Goal: Task Accomplishment & Management: Use online tool/utility

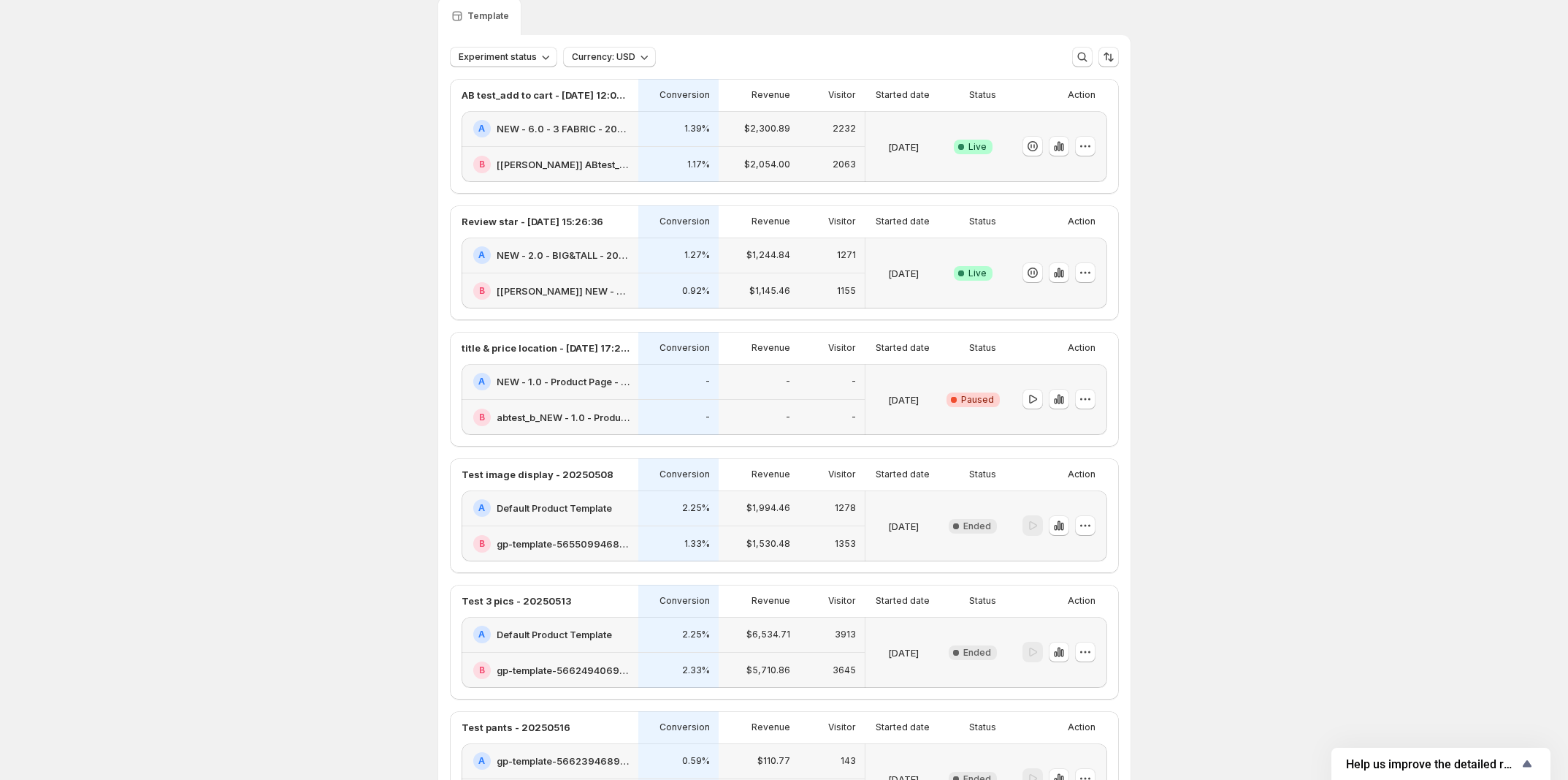
scroll to position [92, 0]
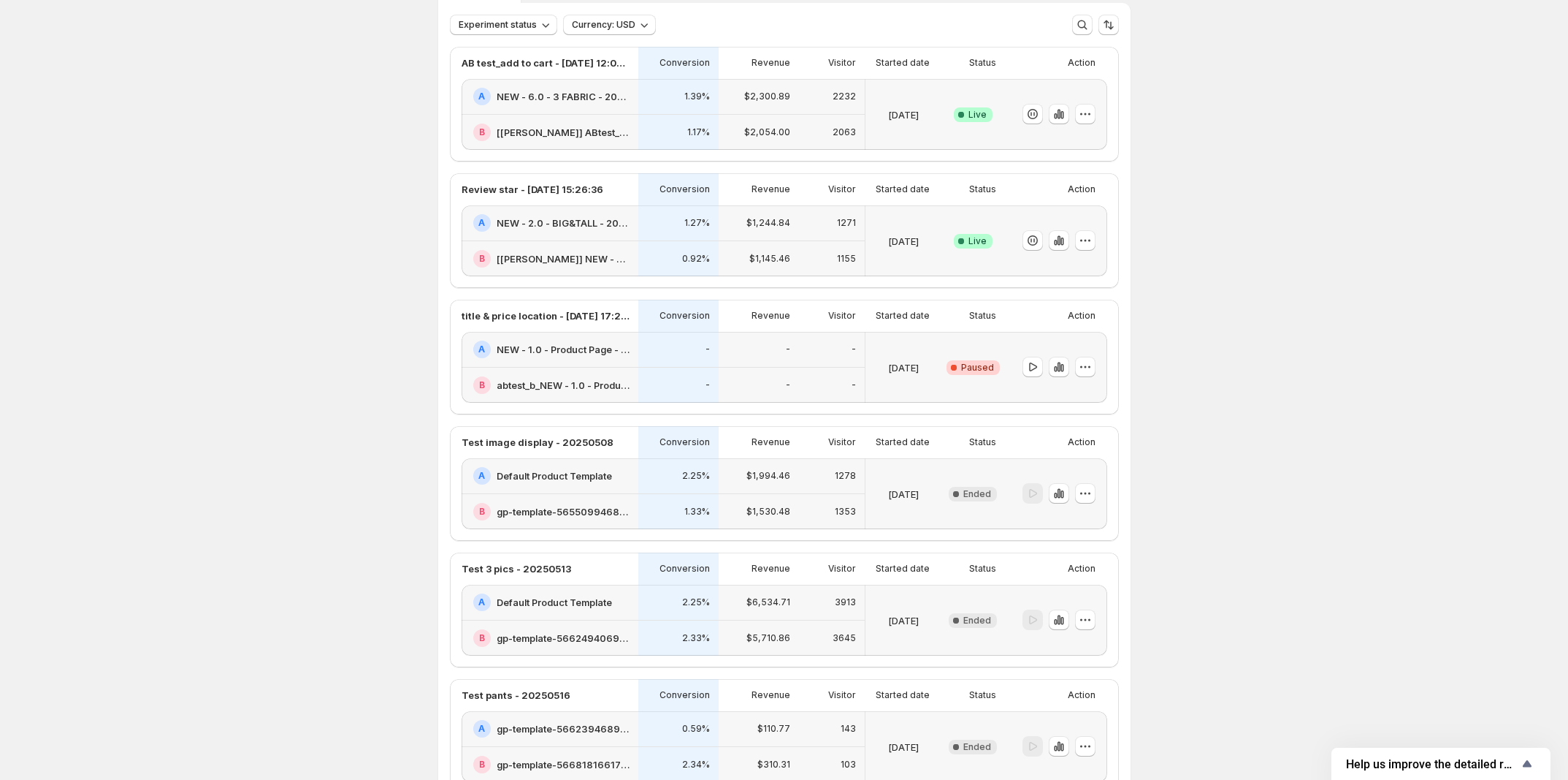
click at [603, 356] on h2 "NEW - 1.0 - Product Page - 20250701" at bounding box center [563, 349] width 133 height 15
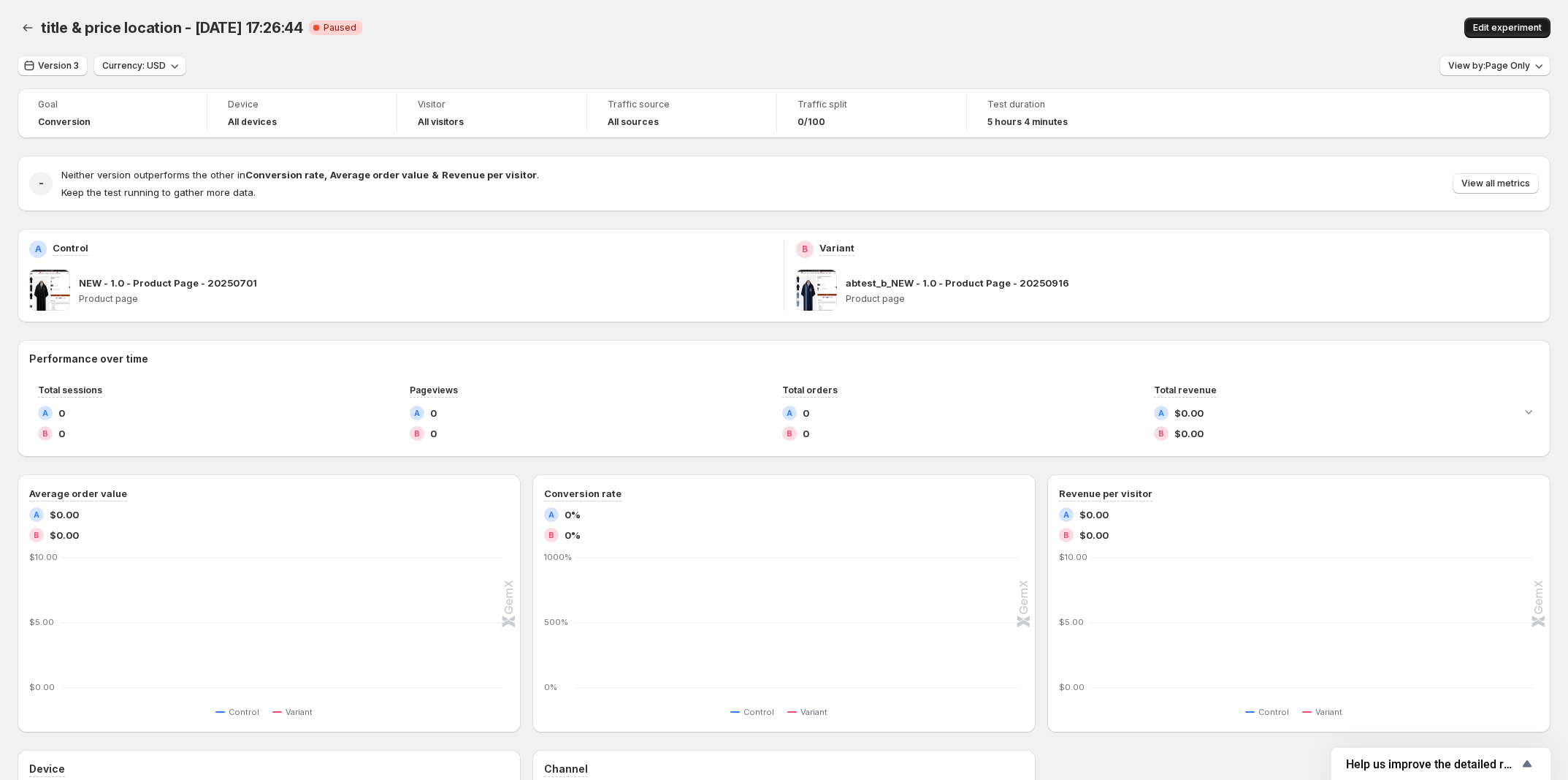
drag, startPoint x: 1532, startPoint y: 8, endPoint x: 1530, endPoint y: 29, distance: 21.1
click at [1532, 24] on div "title & price location - [DATE] 17:26:44. This page is ready title & price loca…" at bounding box center [784, 28] width 1533 height 56
click at [1530, 30] on span "Edit experiment" at bounding box center [1507, 27] width 69 height 11
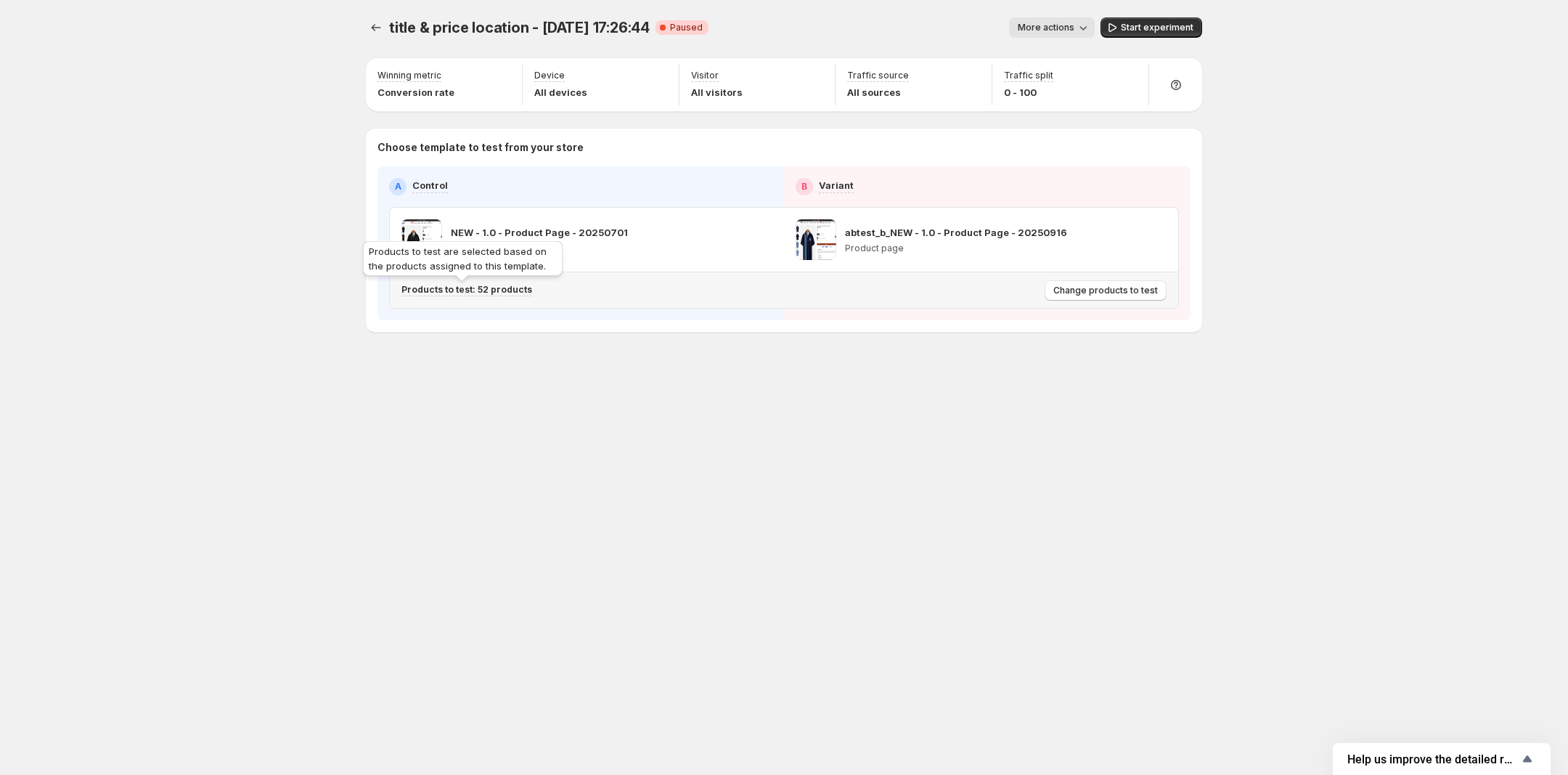
click at [492, 291] on p "Products to test: 52 products" at bounding box center [467, 289] width 131 height 11
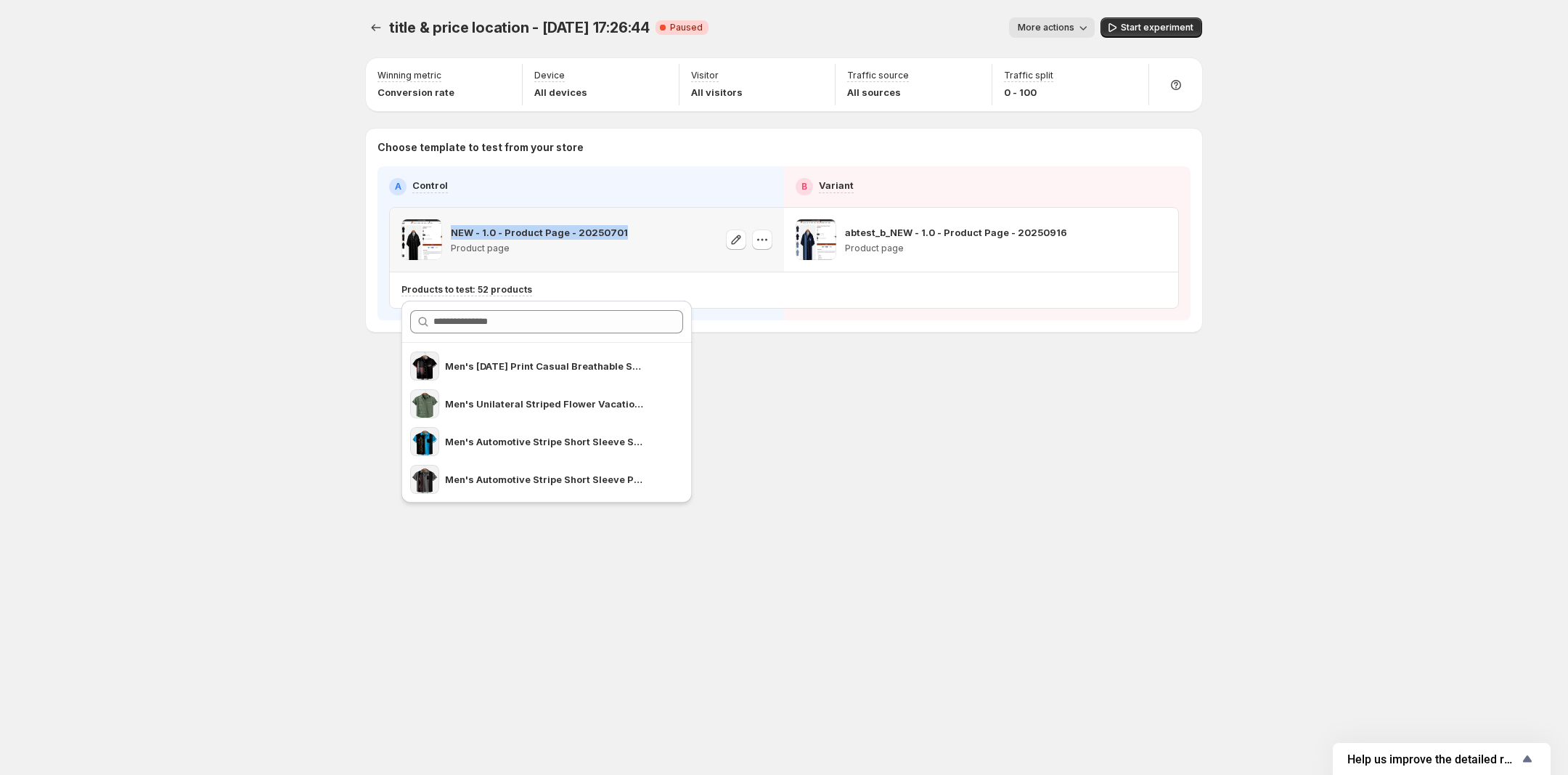
drag, startPoint x: 447, startPoint y: 229, endPoint x: 637, endPoint y: 224, distance: 190.1
click at [636, 224] on div "NEW - 1.0 - Product Page - 20250701 Product page" at bounding box center [587, 240] width 371 height 41
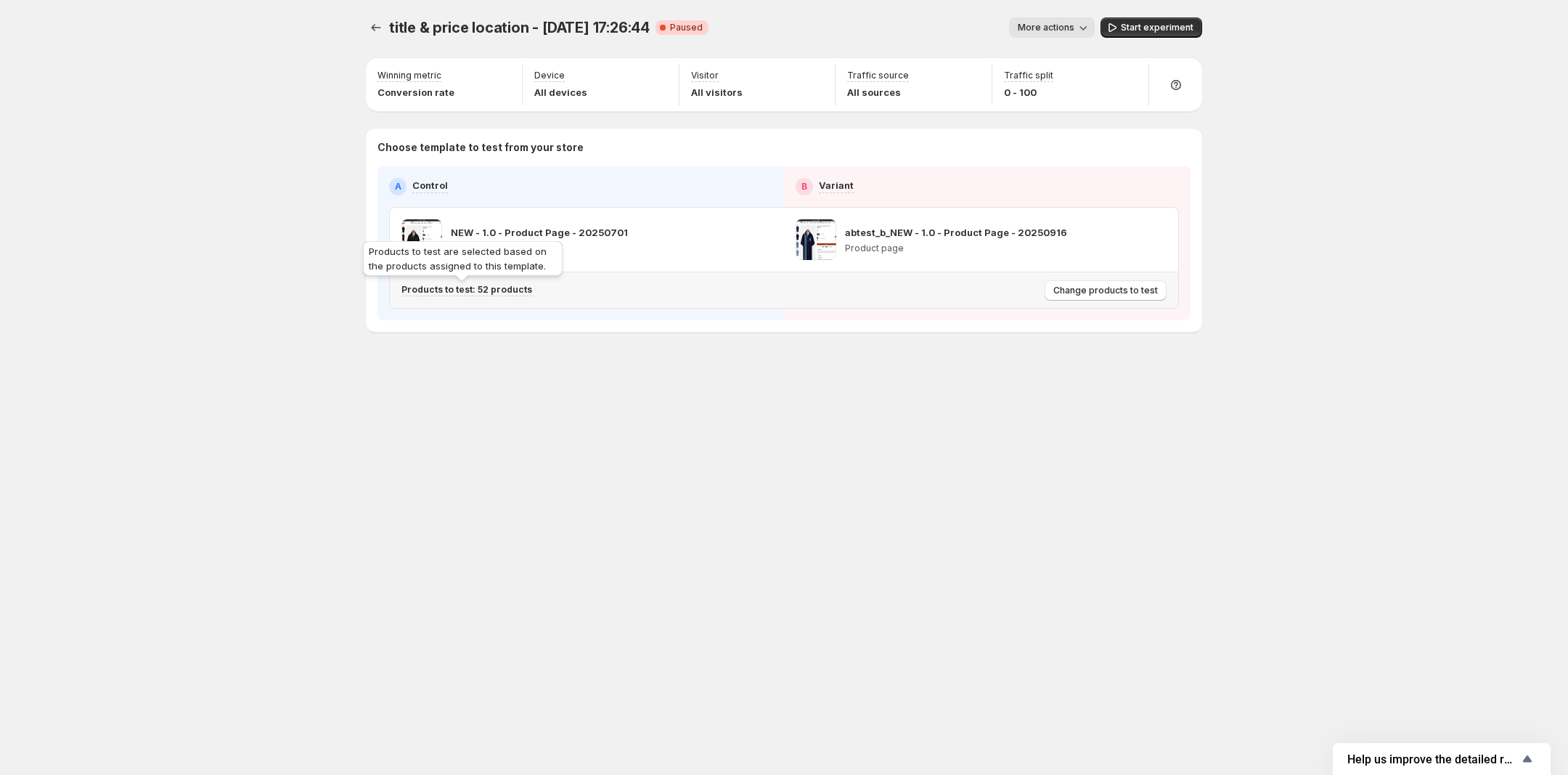
click at [507, 291] on p "Products to test: 52 products" at bounding box center [467, 289] width 131 height 11
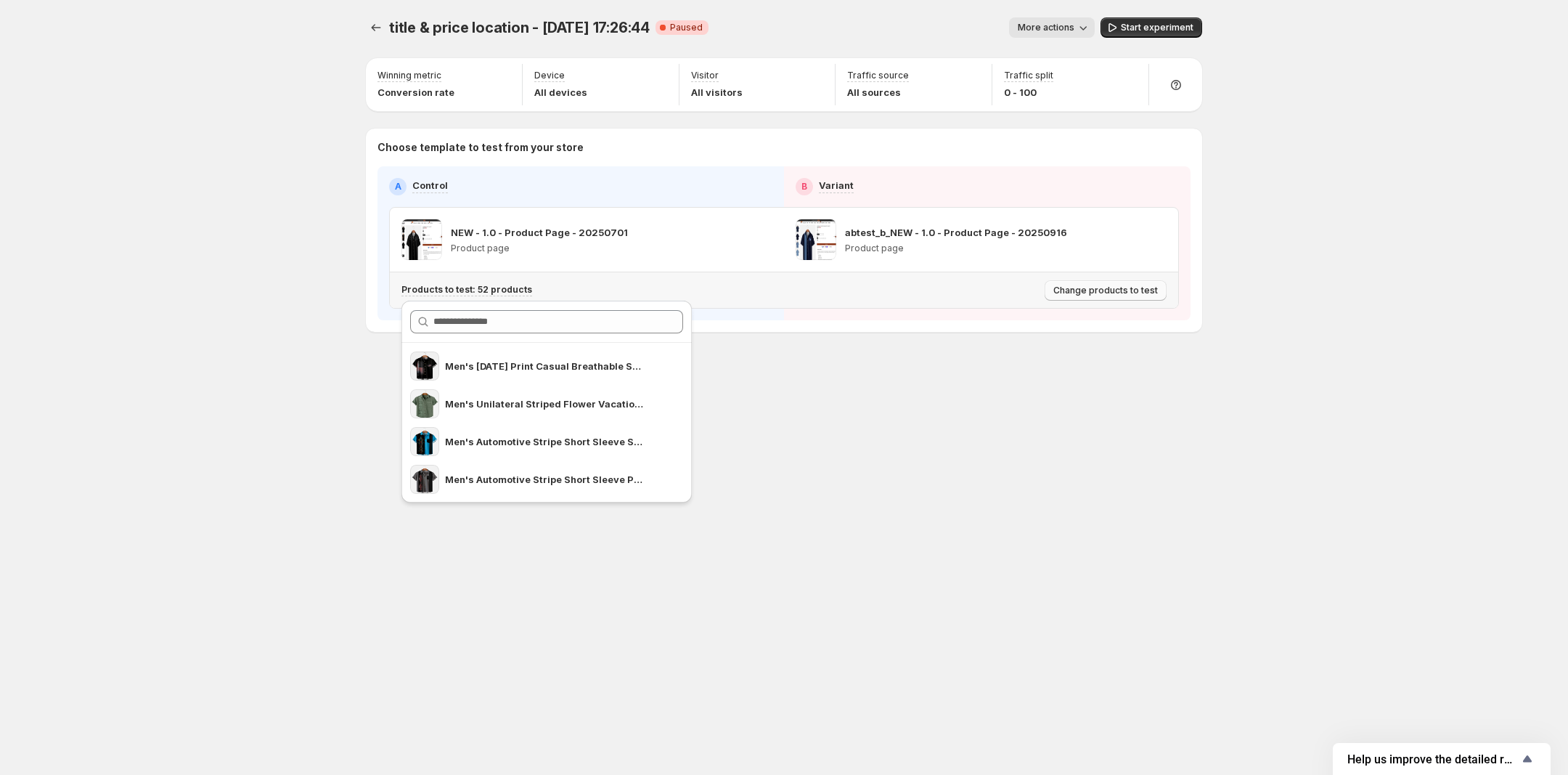
click at [1121, 292] on span "Change products to test" at bounding box center [1105, 290] width 104 height 11
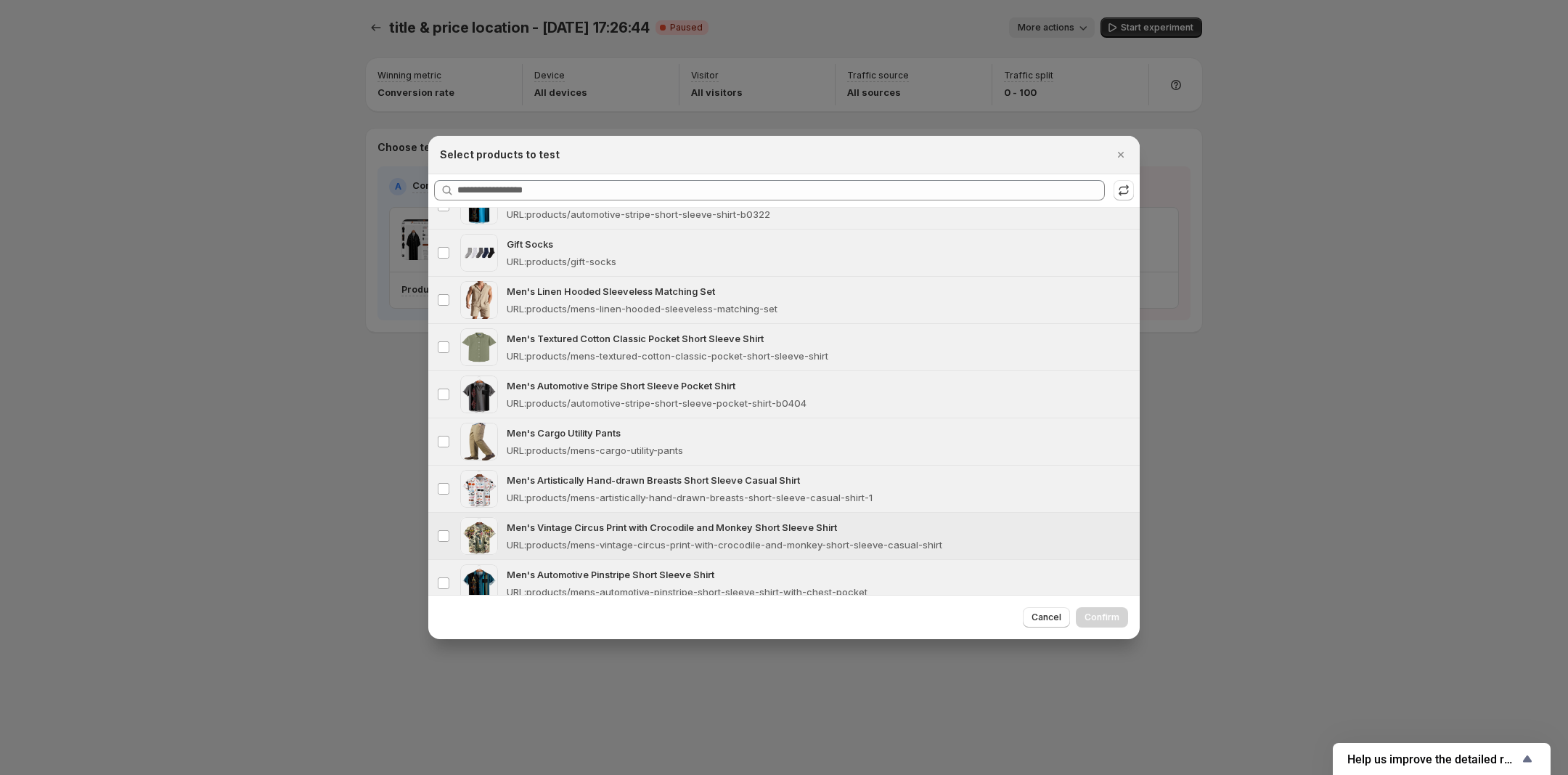
scroll to position [454, 0]
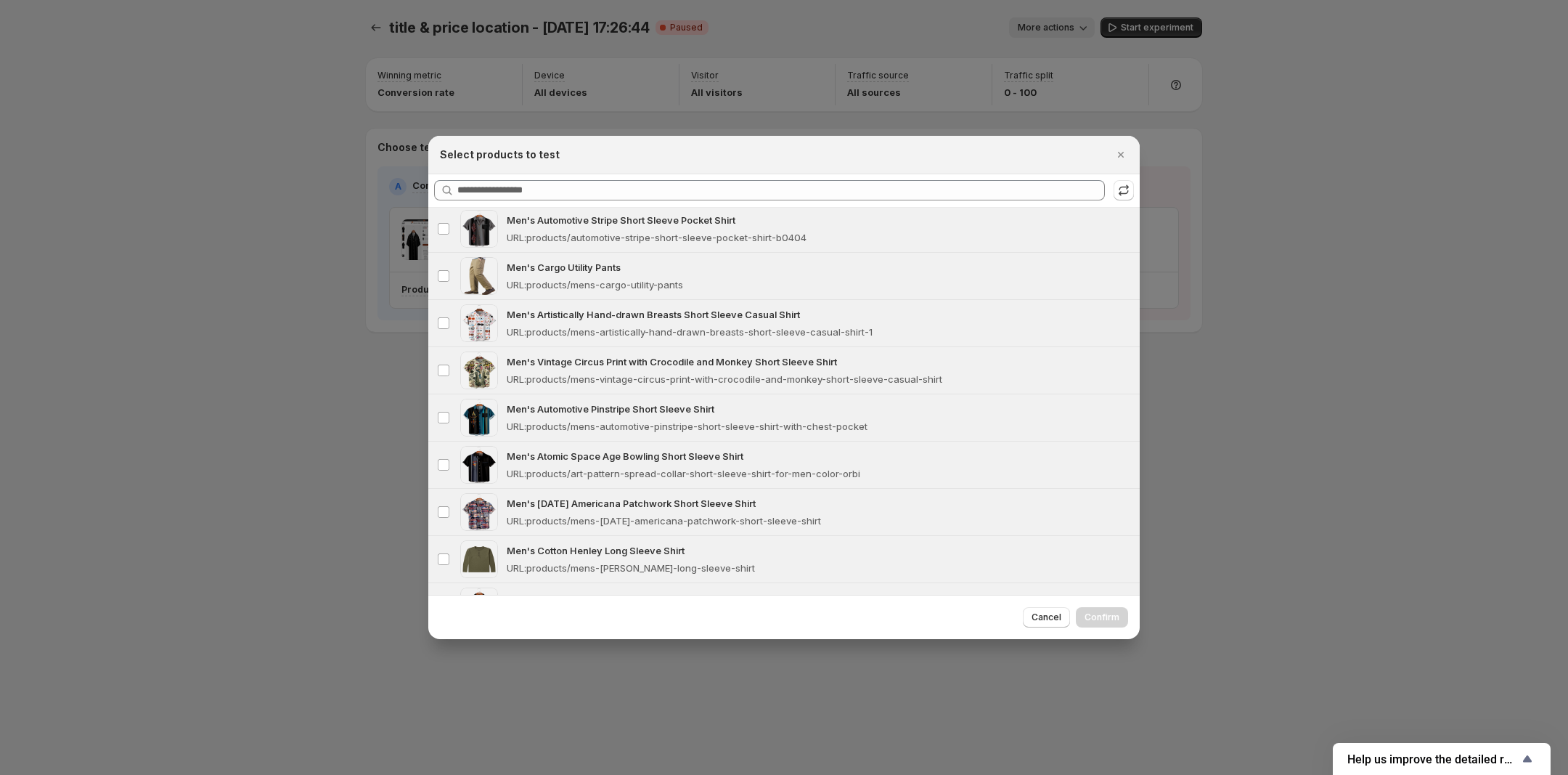
click at [1275, 324] on div at bounding box center [784, 387] width 1568 height 775
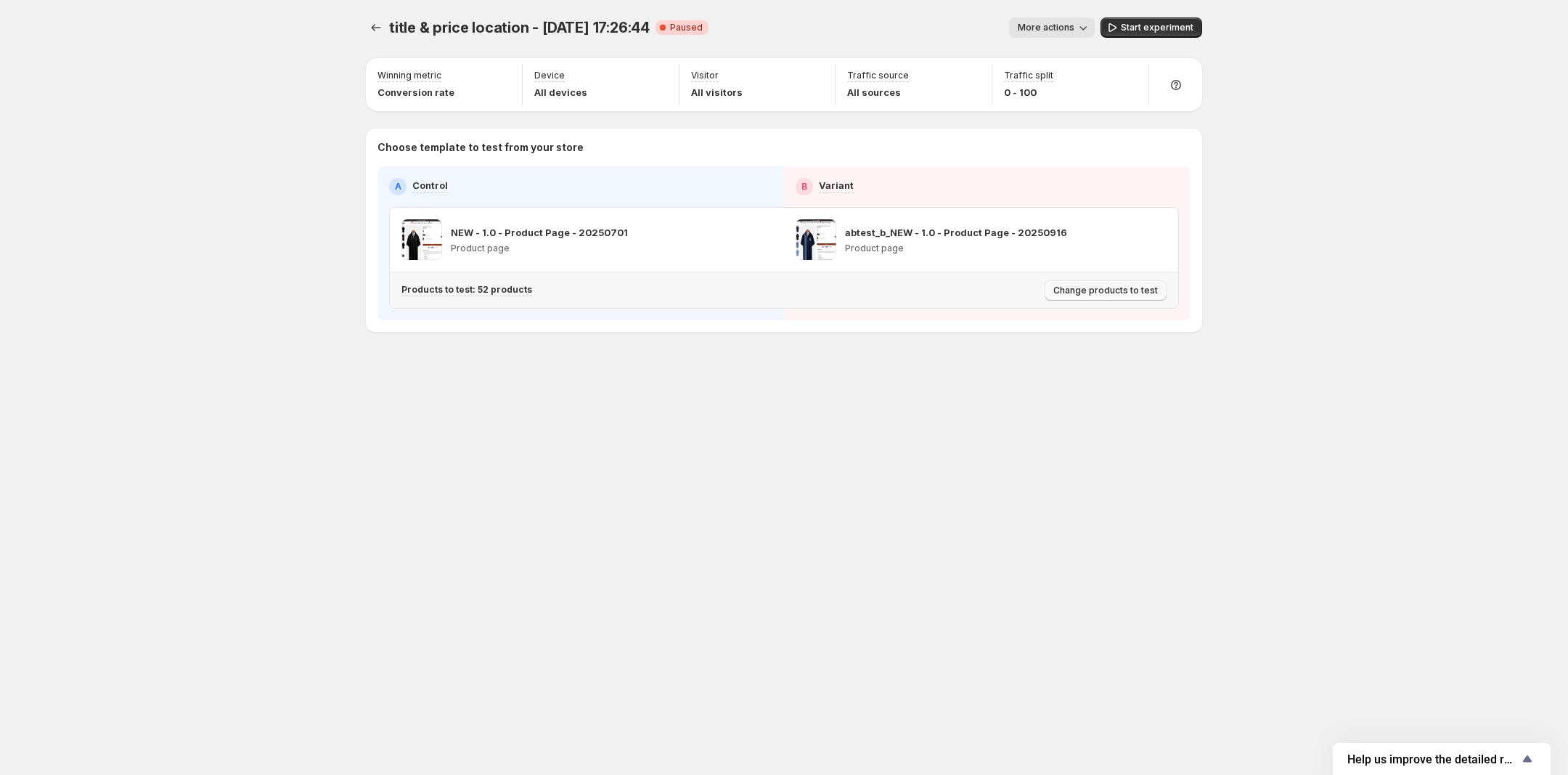
click at [1093, 295] on span "Change products to test" at bounding box center [1105, 290] width 104 height 11
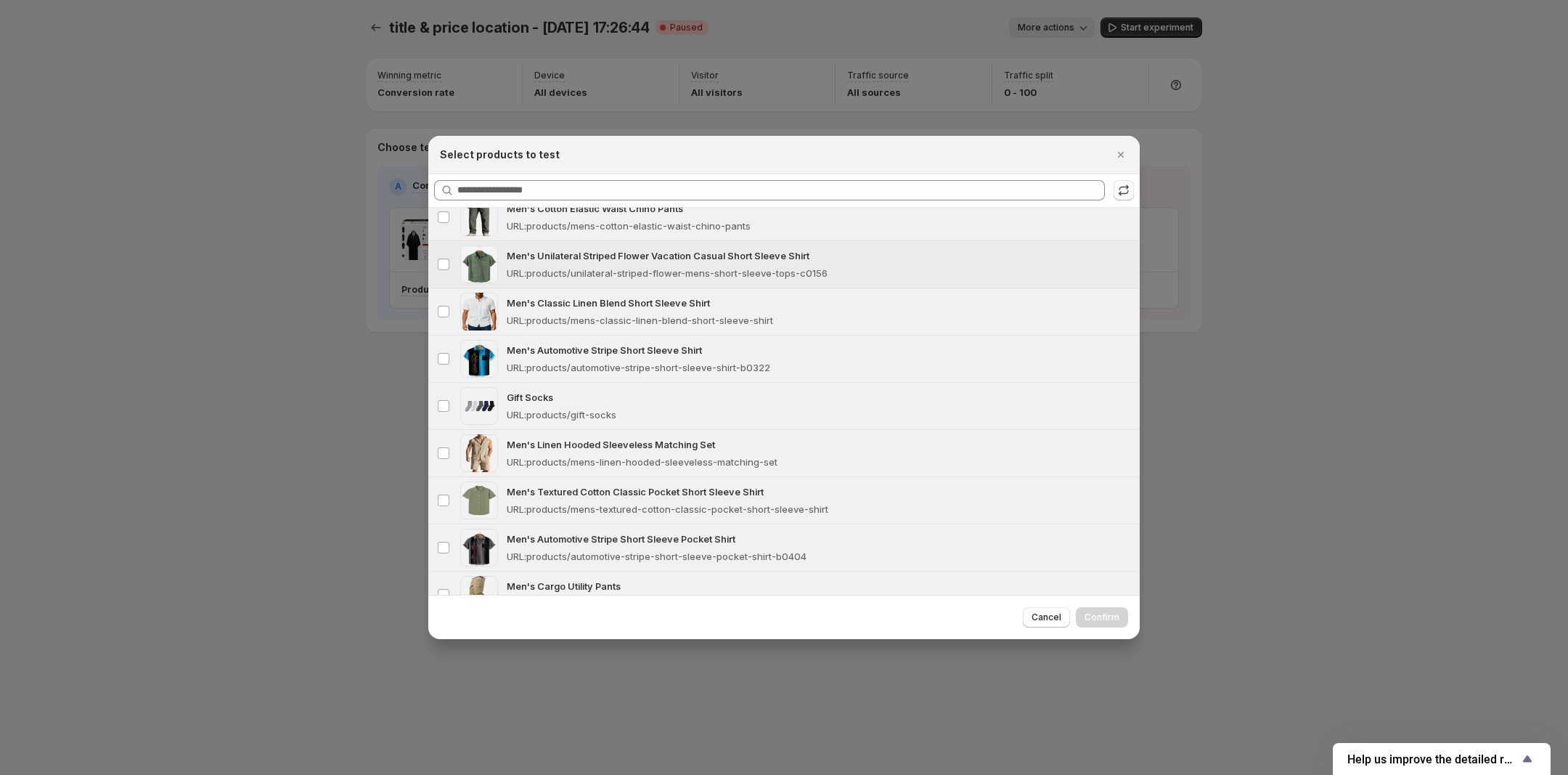
scroll to position [0, 0]
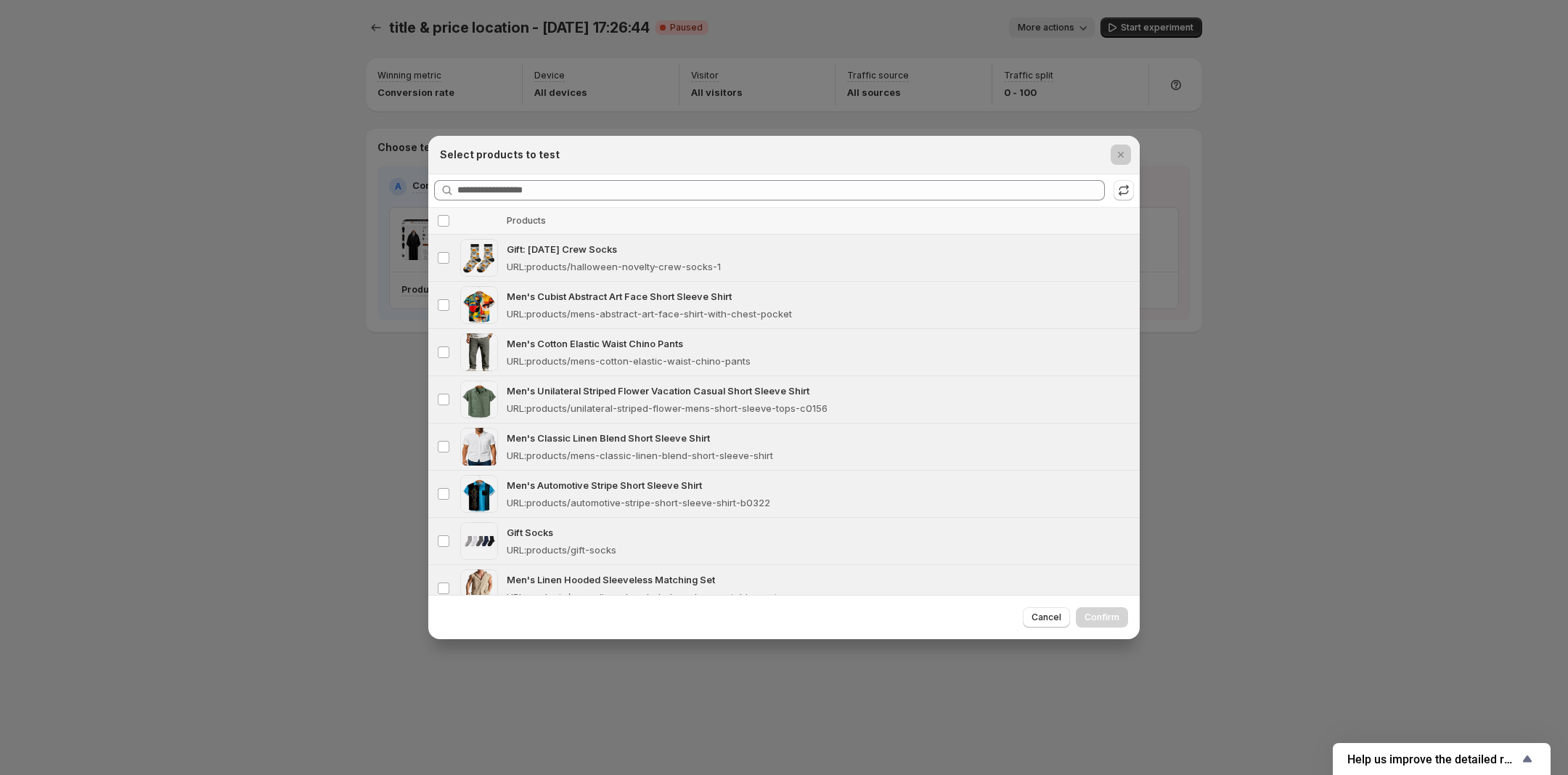
click at [379, 264] on div at bounding box center [784, 387] width 1568 height 775
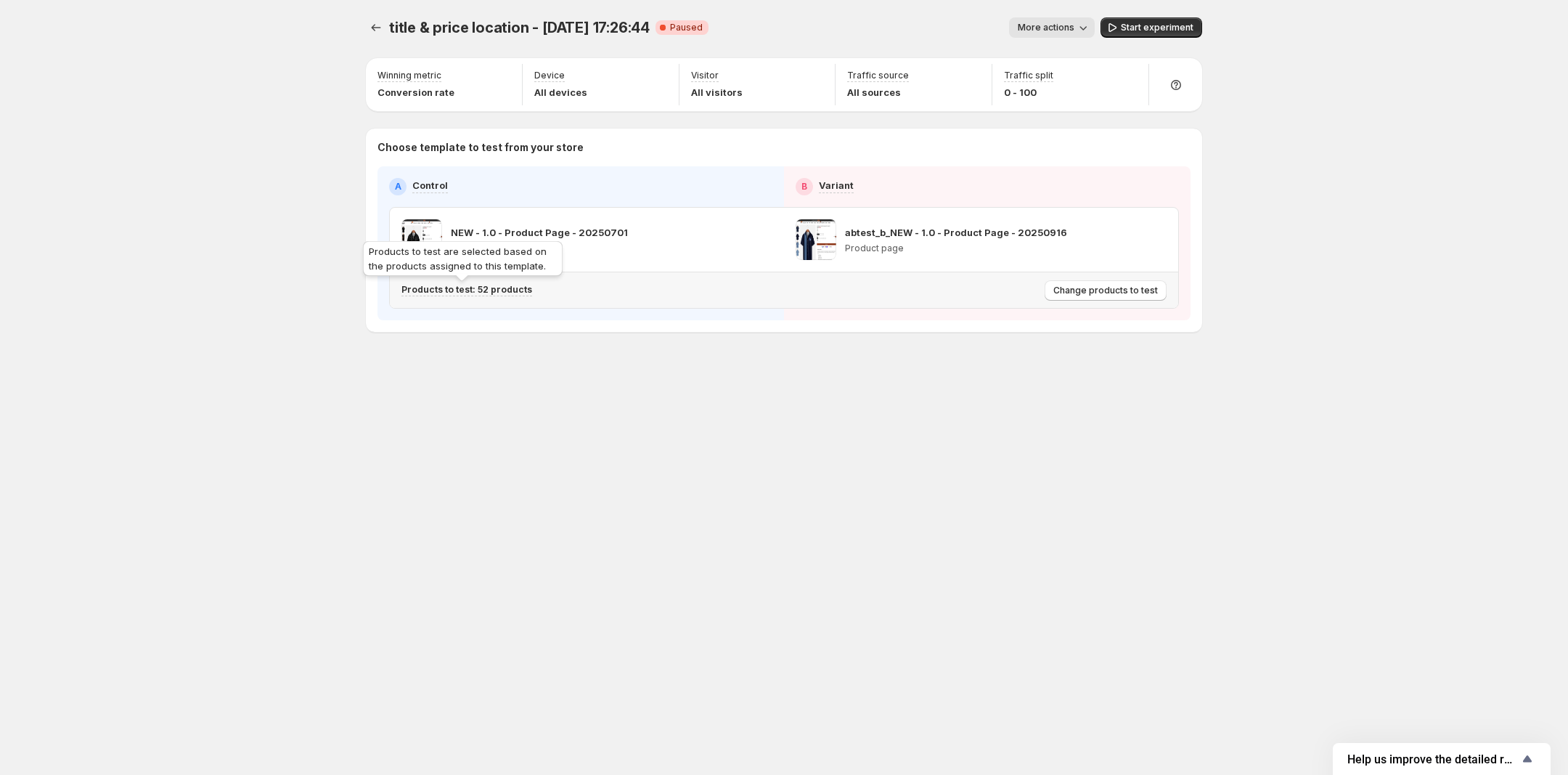
click at [509, 290] on p "Products to test: 52 products" at bounding box center [467, 289] width 131 height 11
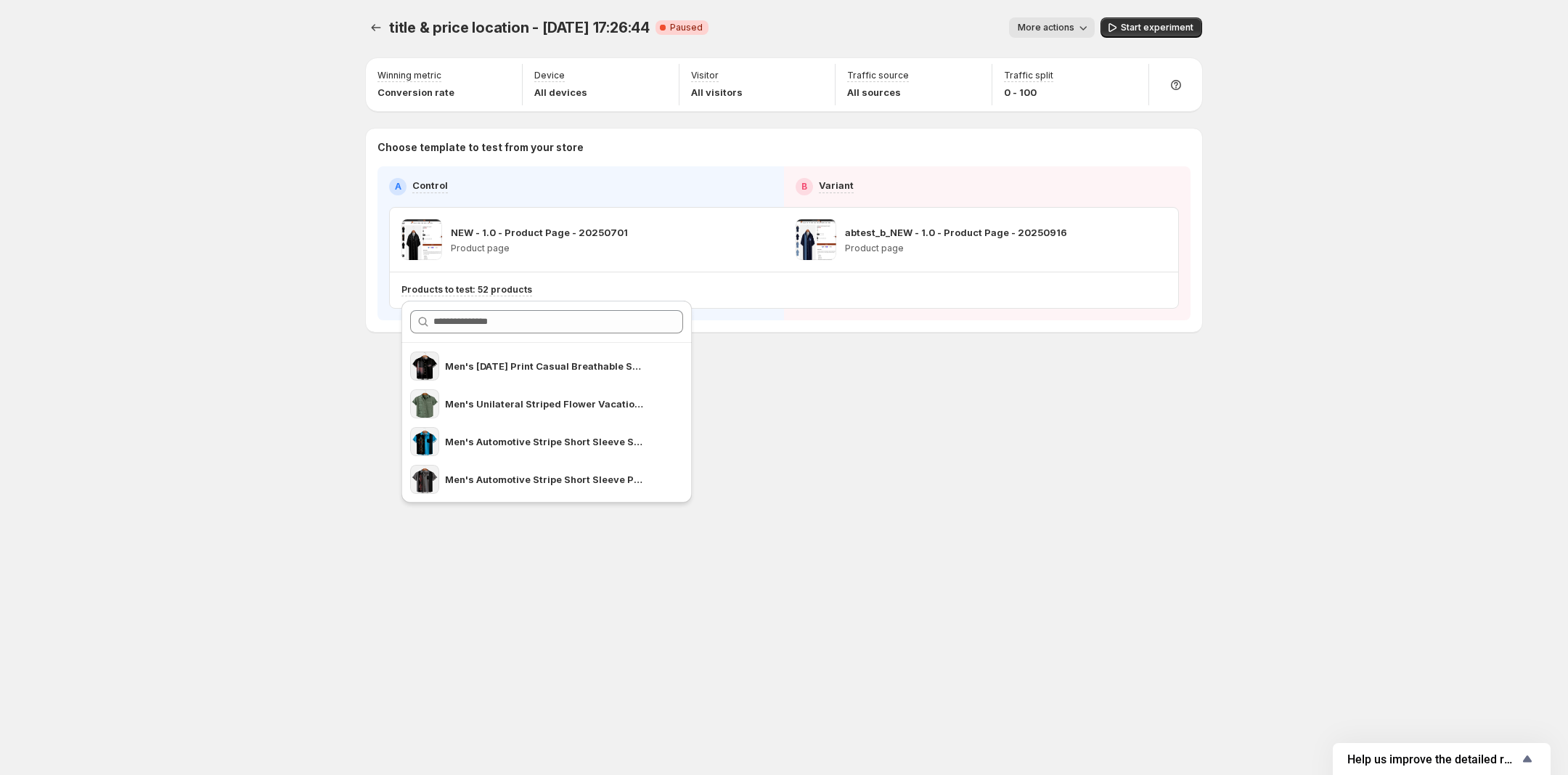
click at [303, 417] on div "title & price location - [DATE] 17:26:44. This page is ready title & price loca…" at bounding box center [784, 387] width 1568 height 775
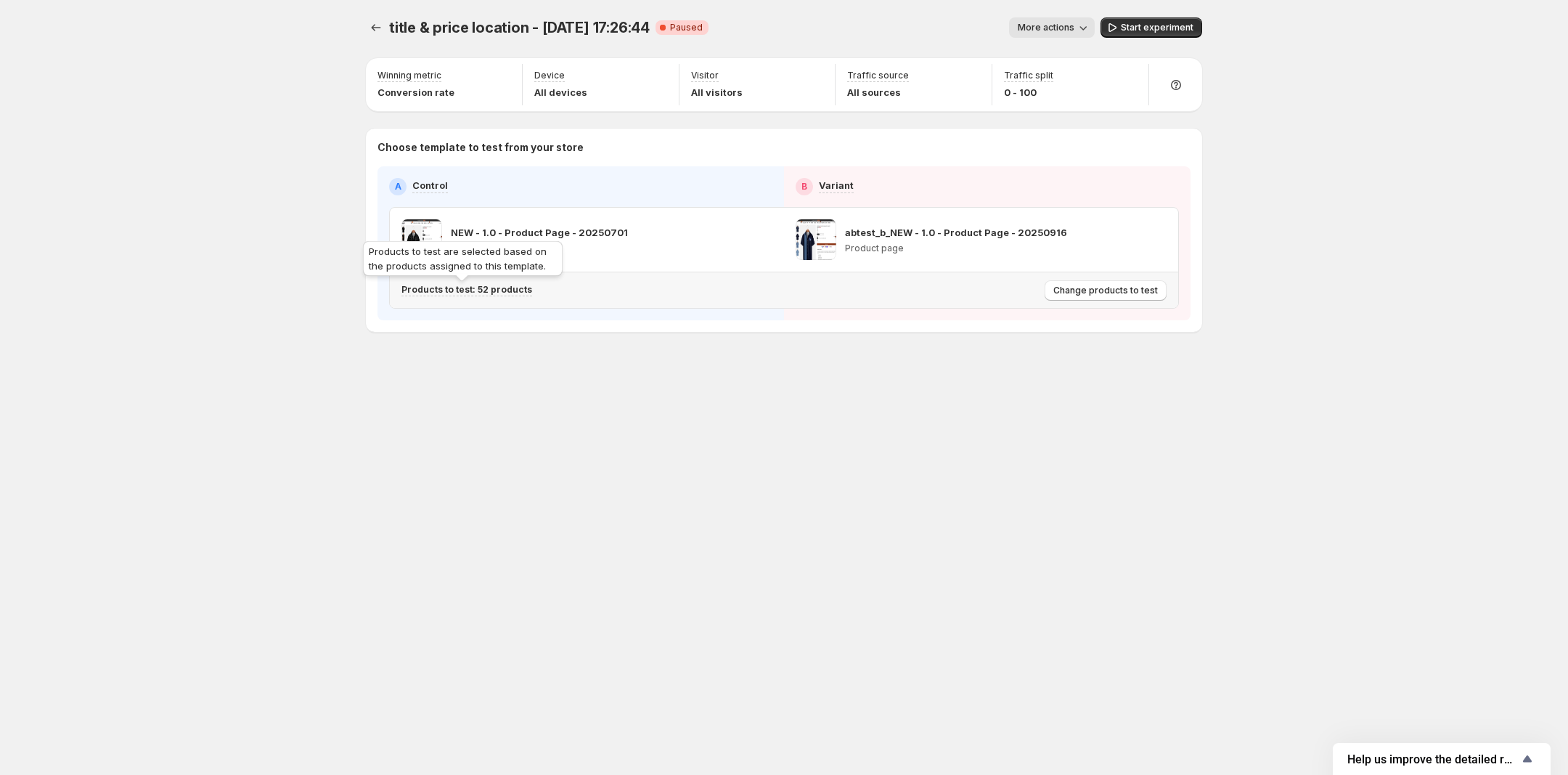
click at [508, 293] on p "Products to test: 52 products" at bounding box center [467, 289] width 131 height 11
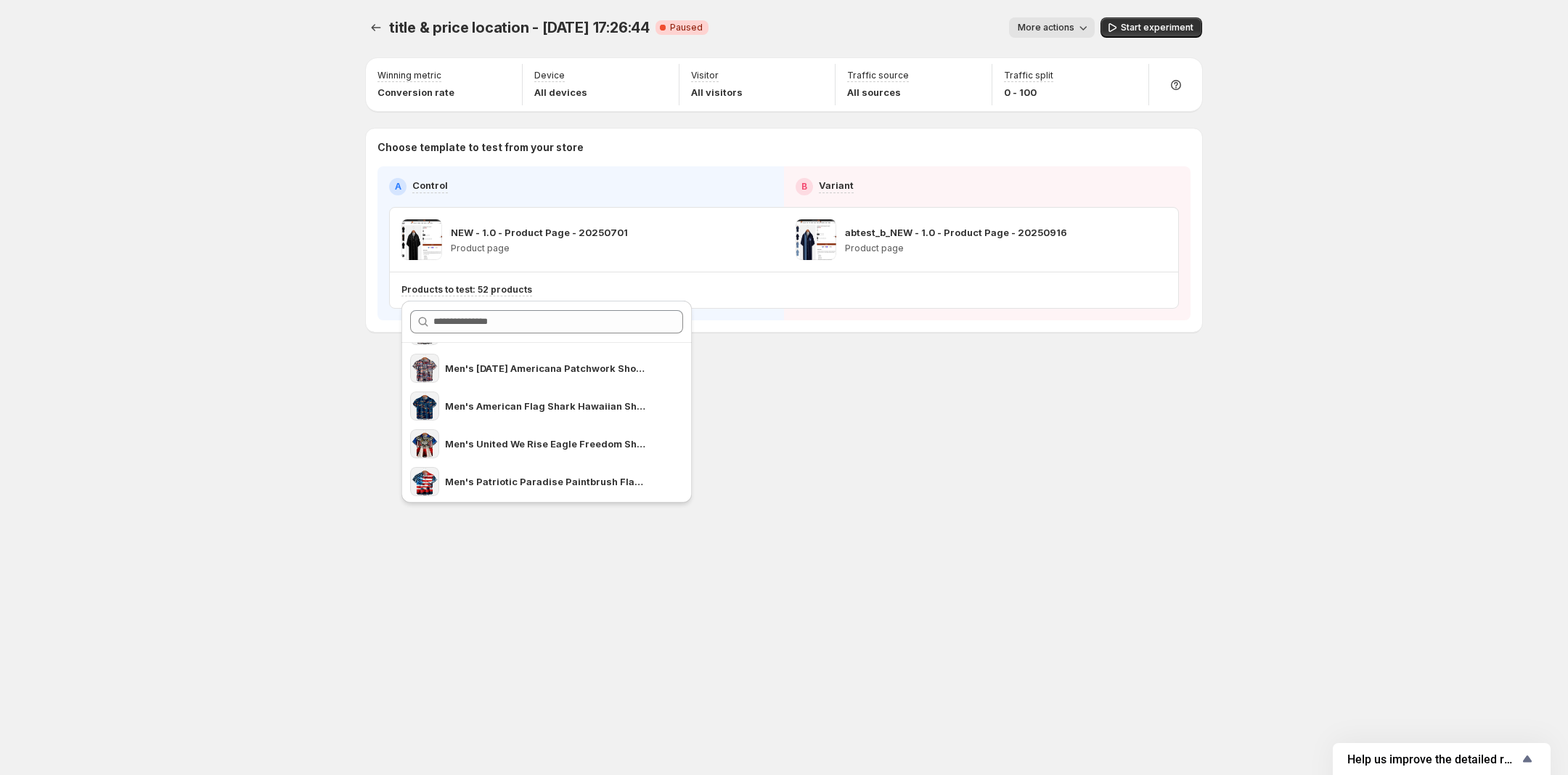
scroll to position [1176, 0]
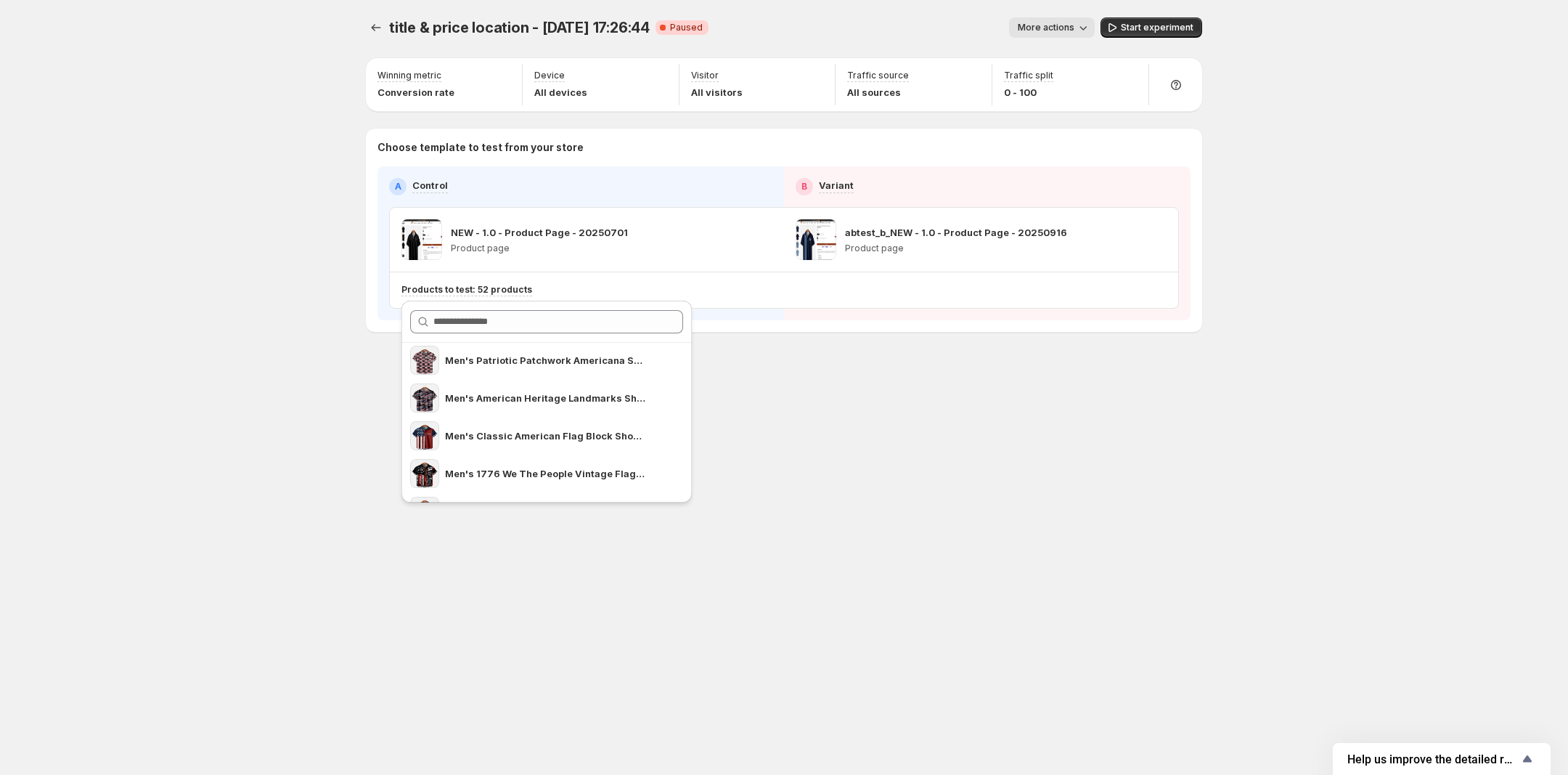
click at [777, 425] on div "title & price location - [DATE] 17:26:44. This page is ready title & price loca…" at bounding box center [784, 387] width 871 height 775
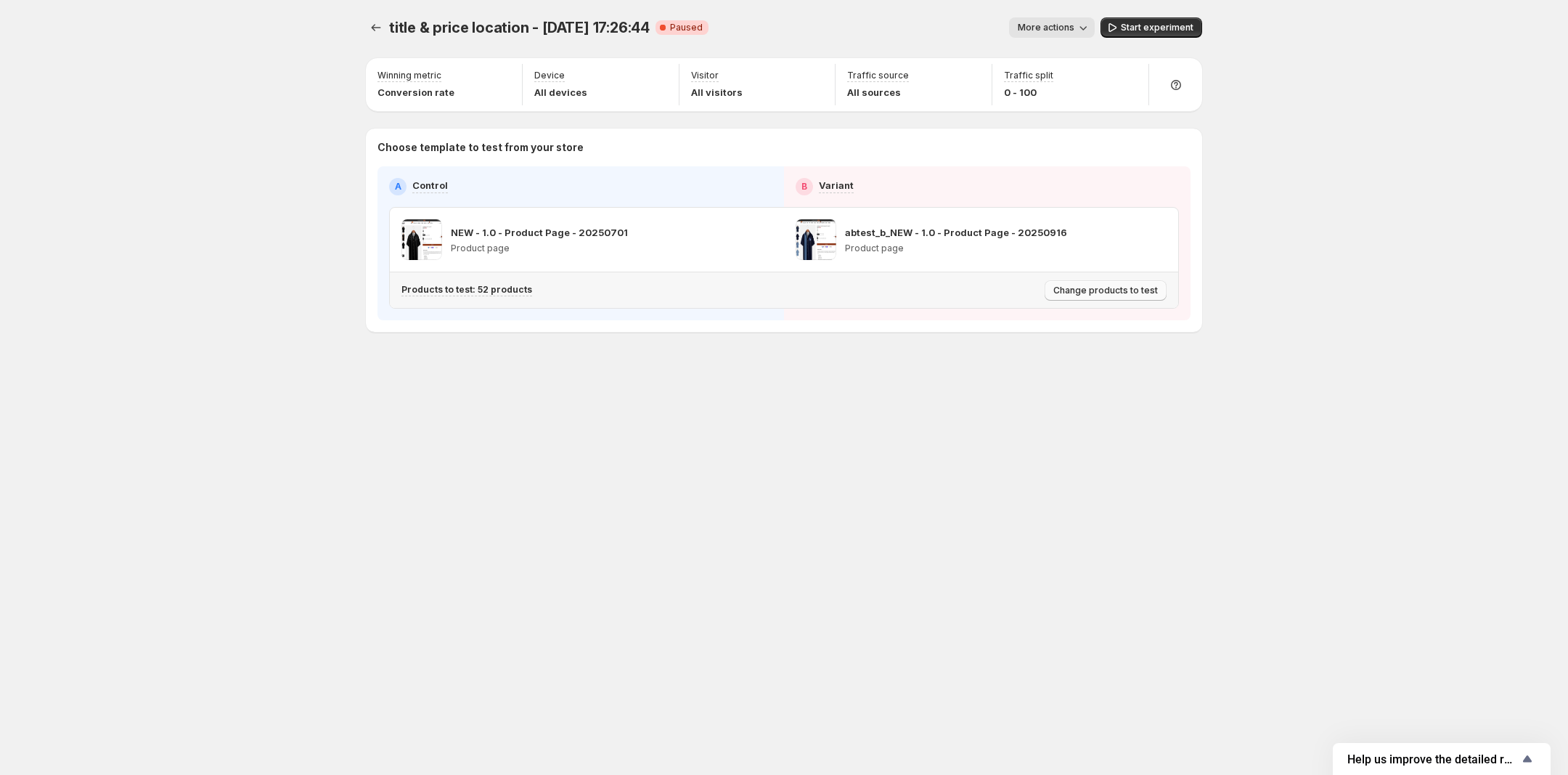
click at [1130, 296] on span "Change products to test" at bounding box center [1105, 290] width 104 height 11
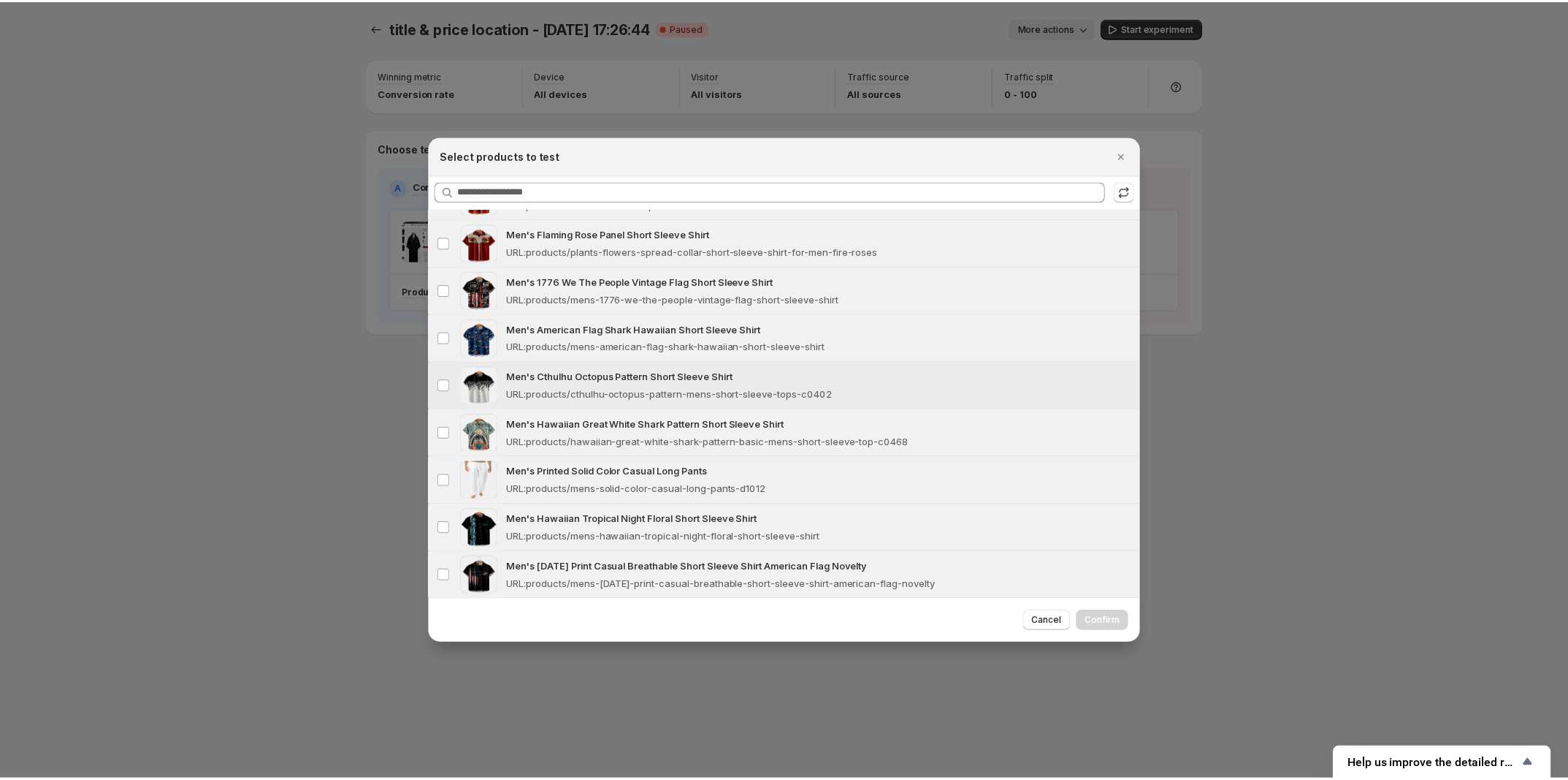
scroll to position [2120, 0]
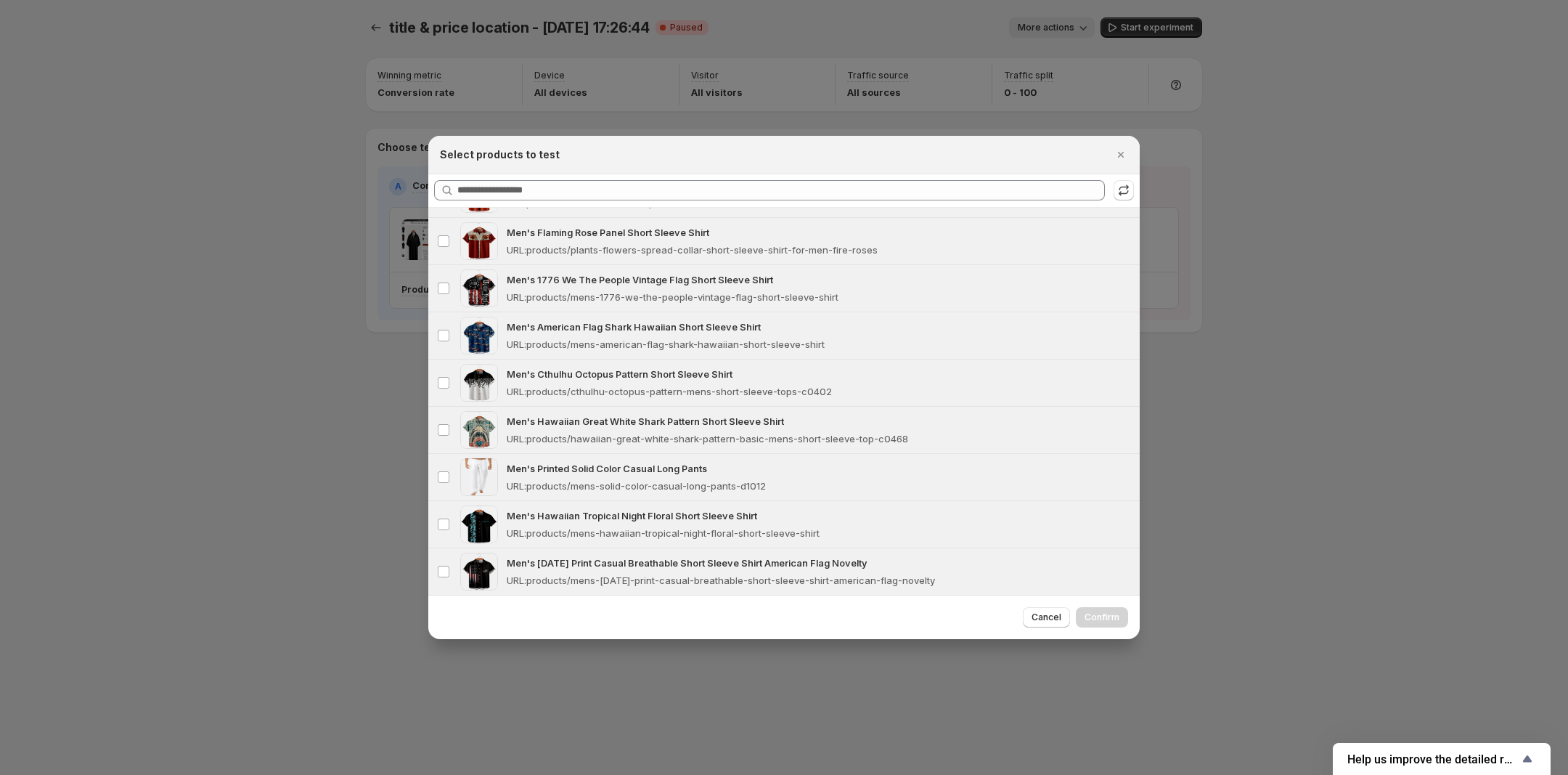
click at [261, 309] on div at bounding box center [784, 387] width 1568 height 775
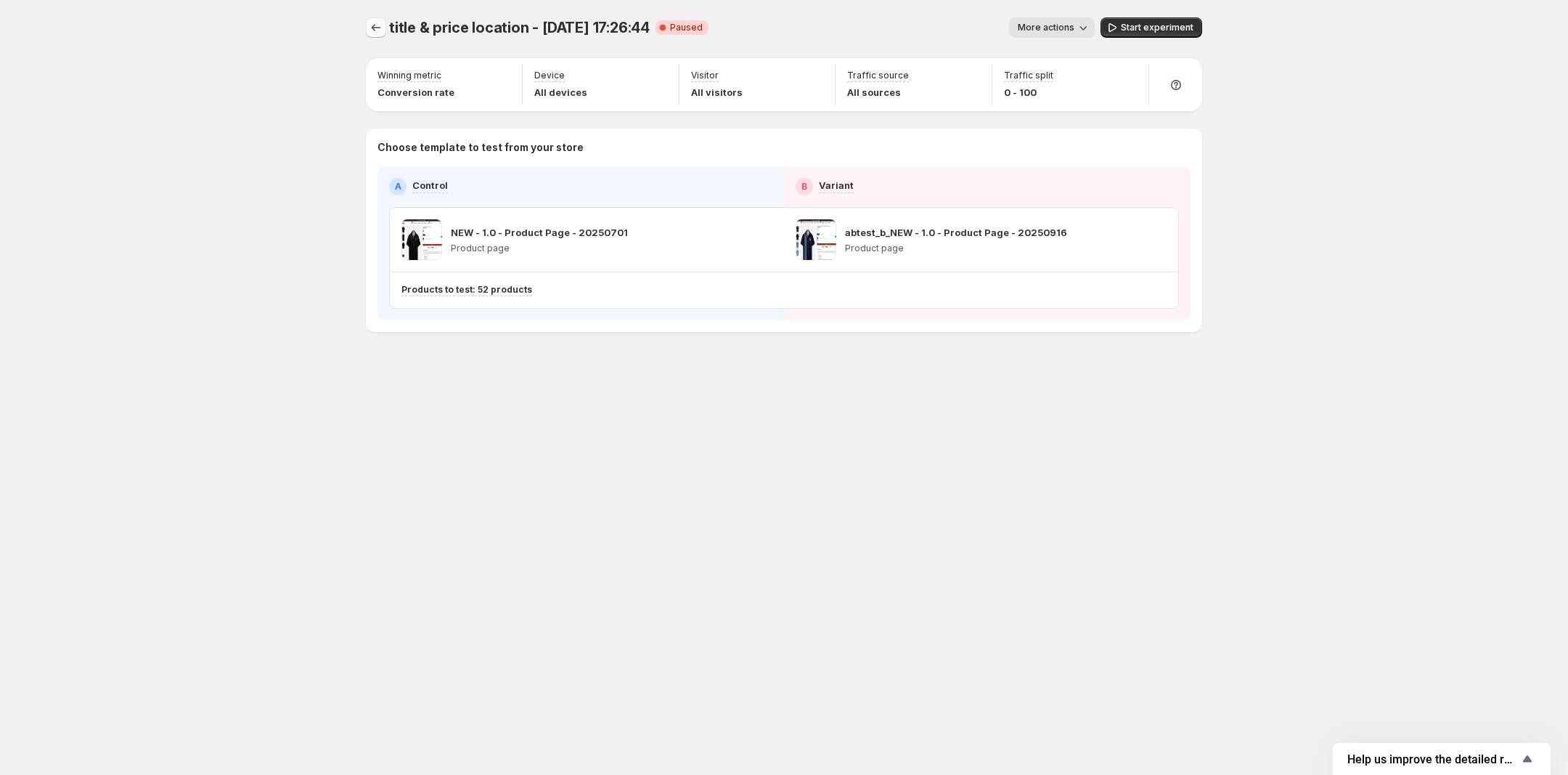
click at [377, 28] on icon "Experiments" at bounding box center [376, 27] width 15 height 15
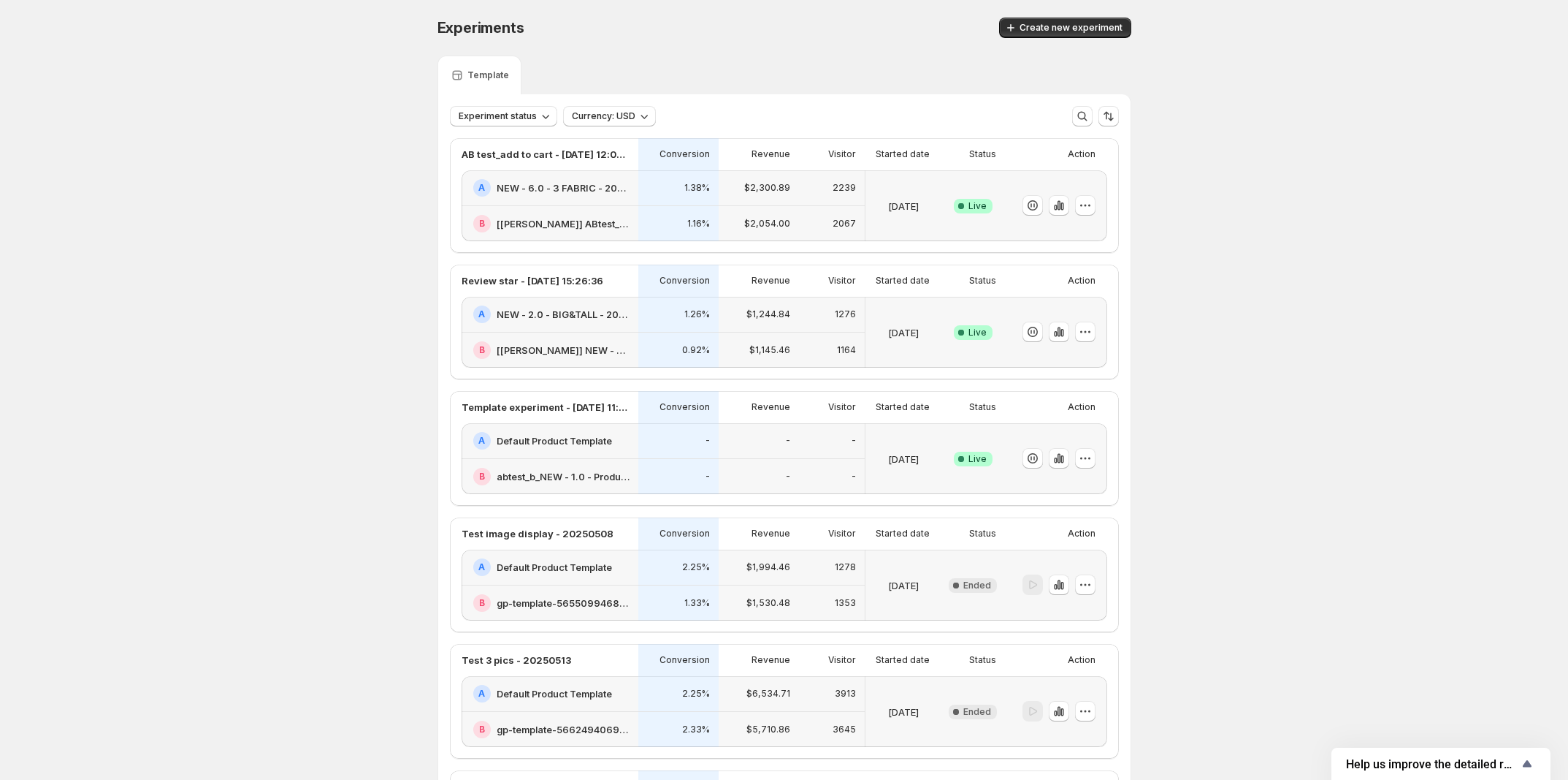
click at [624, 449] on div "A Default Product Template" at bounding box center [551, 440] width 156 height 17
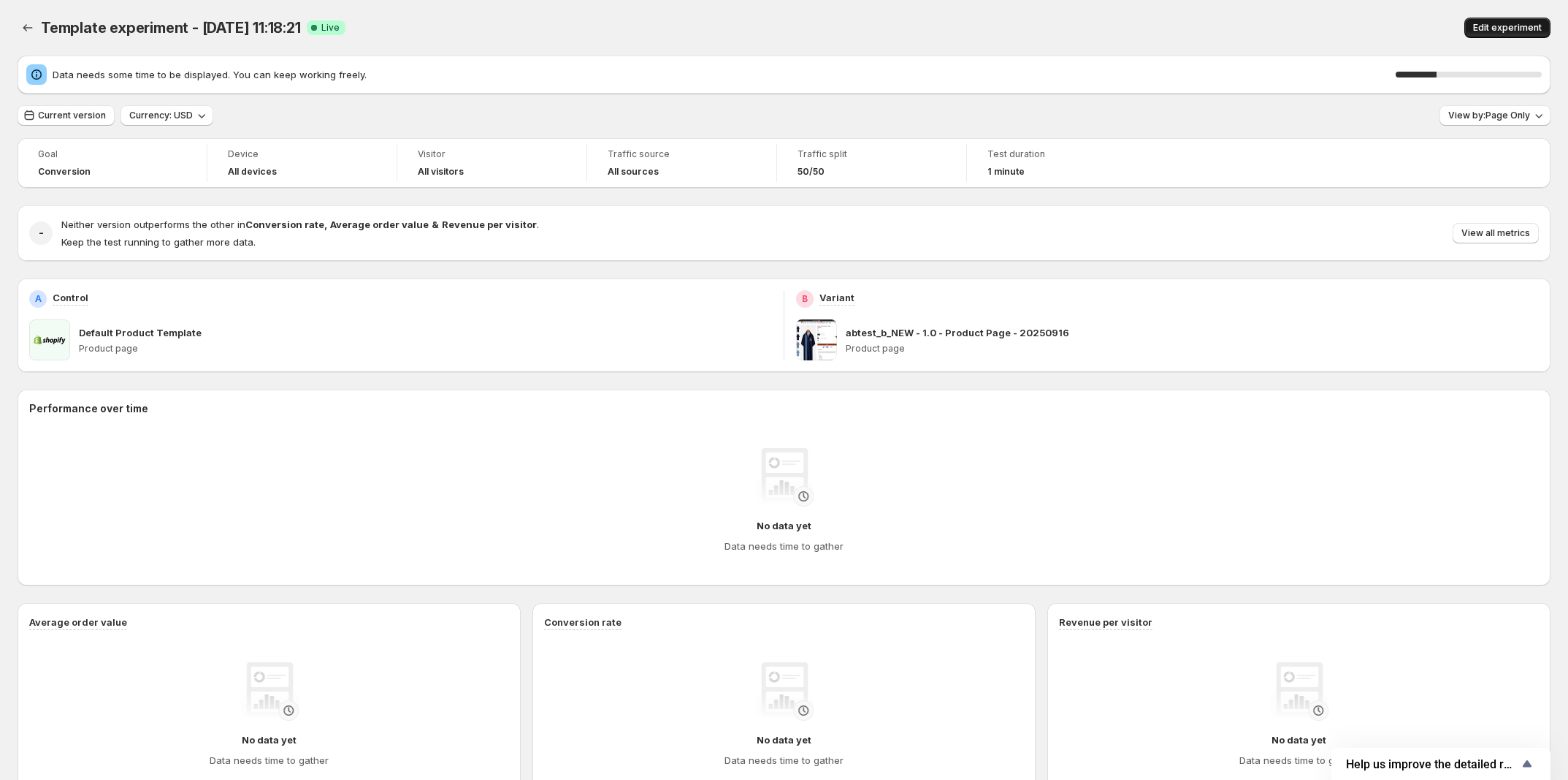
click at [1505, 26] on span "Edit experiment" at bounding box center [1507, 27] width 69 height 11
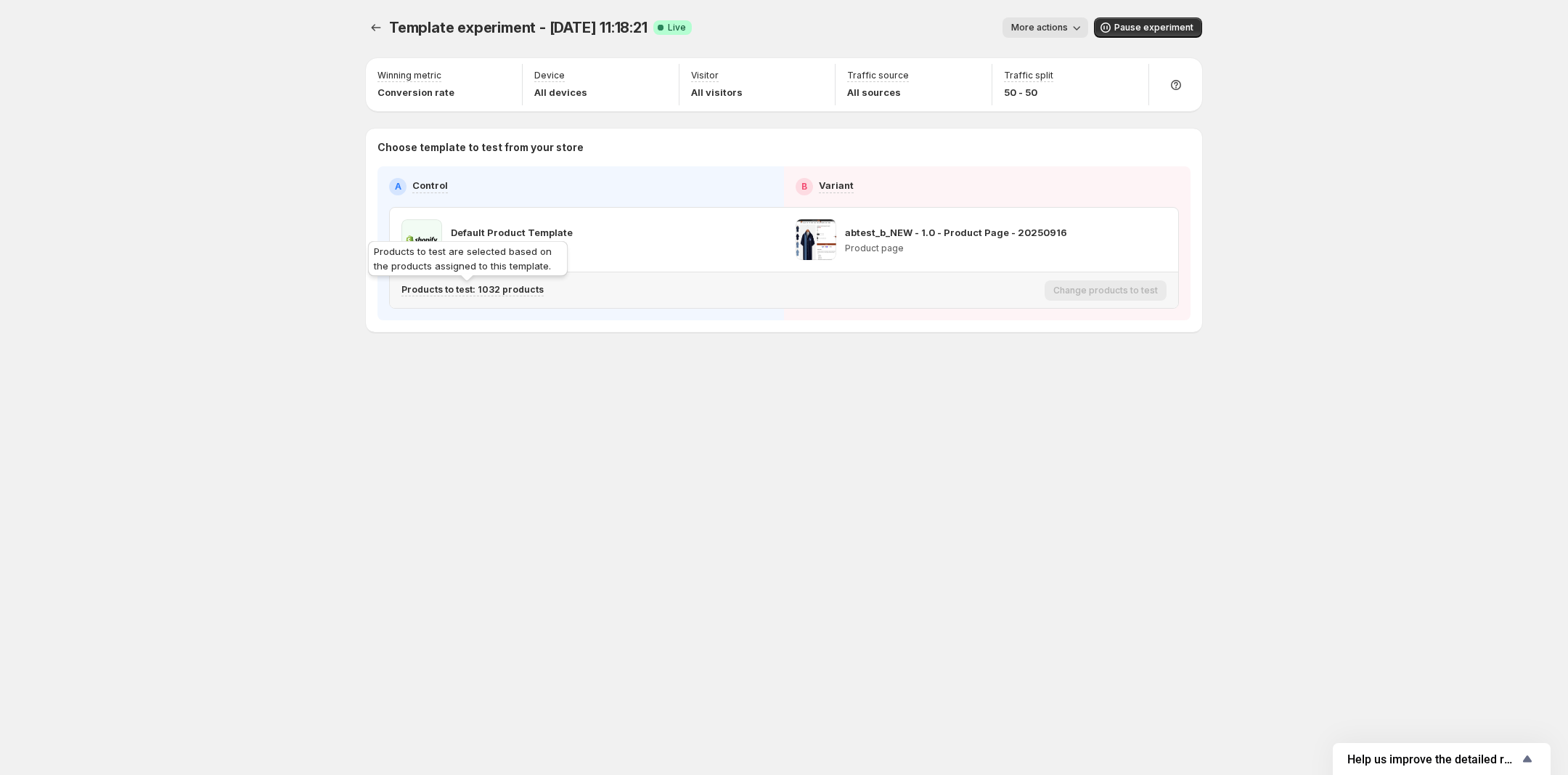
click at [457, 286] on p "Products to test: 1032 products" at bounding box center [473, 289] width 142 height 11
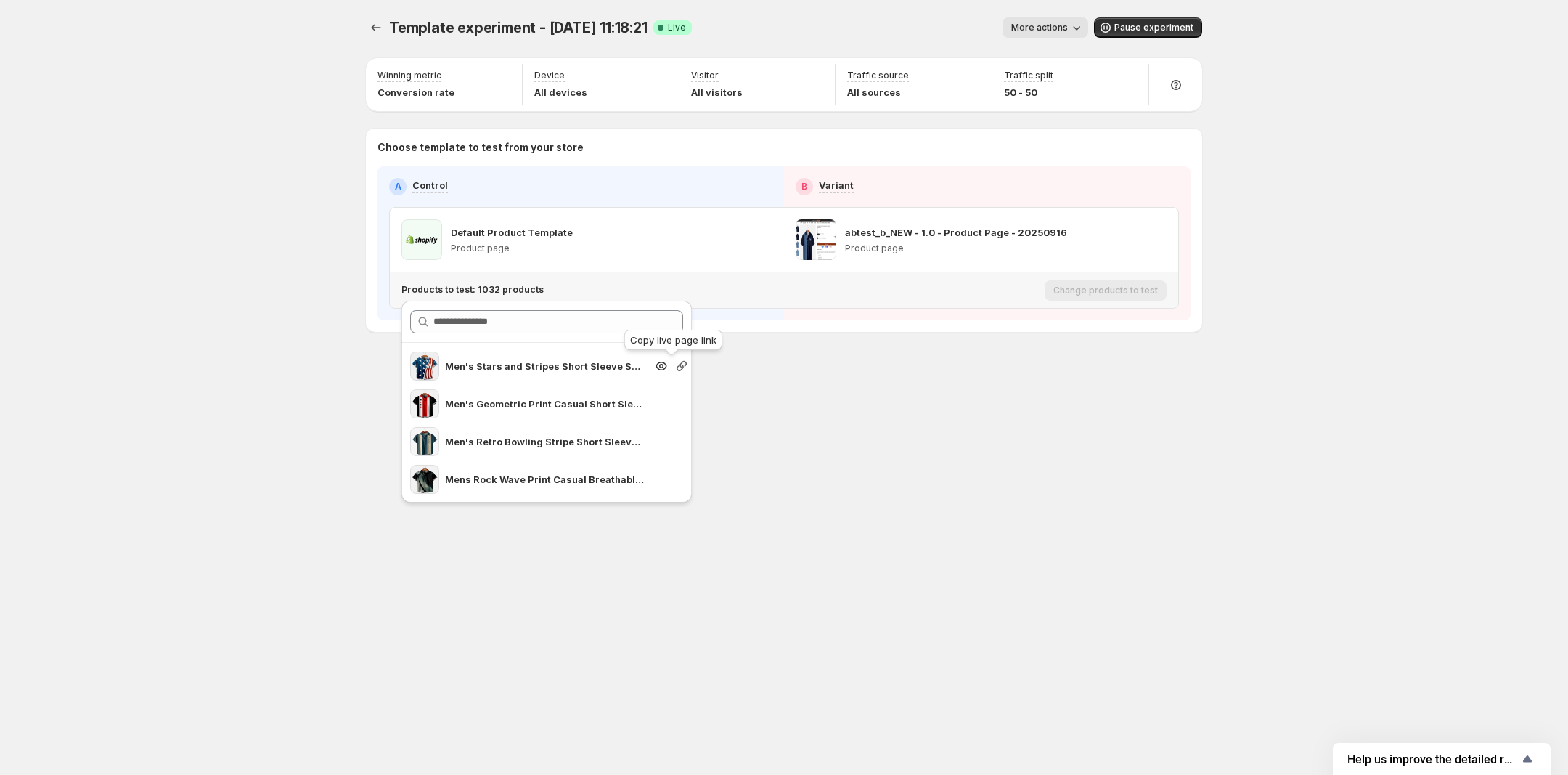
click at [674, 363] on icon "Search for and select a customer segment" at bounding box center [681, 365] width 15 height 15
click at [826, 417] on div "Template experiment - Sep 18, 11:18:21. This page is ready Template experiment …" at bounding box center [784, 387] width 871 height 775
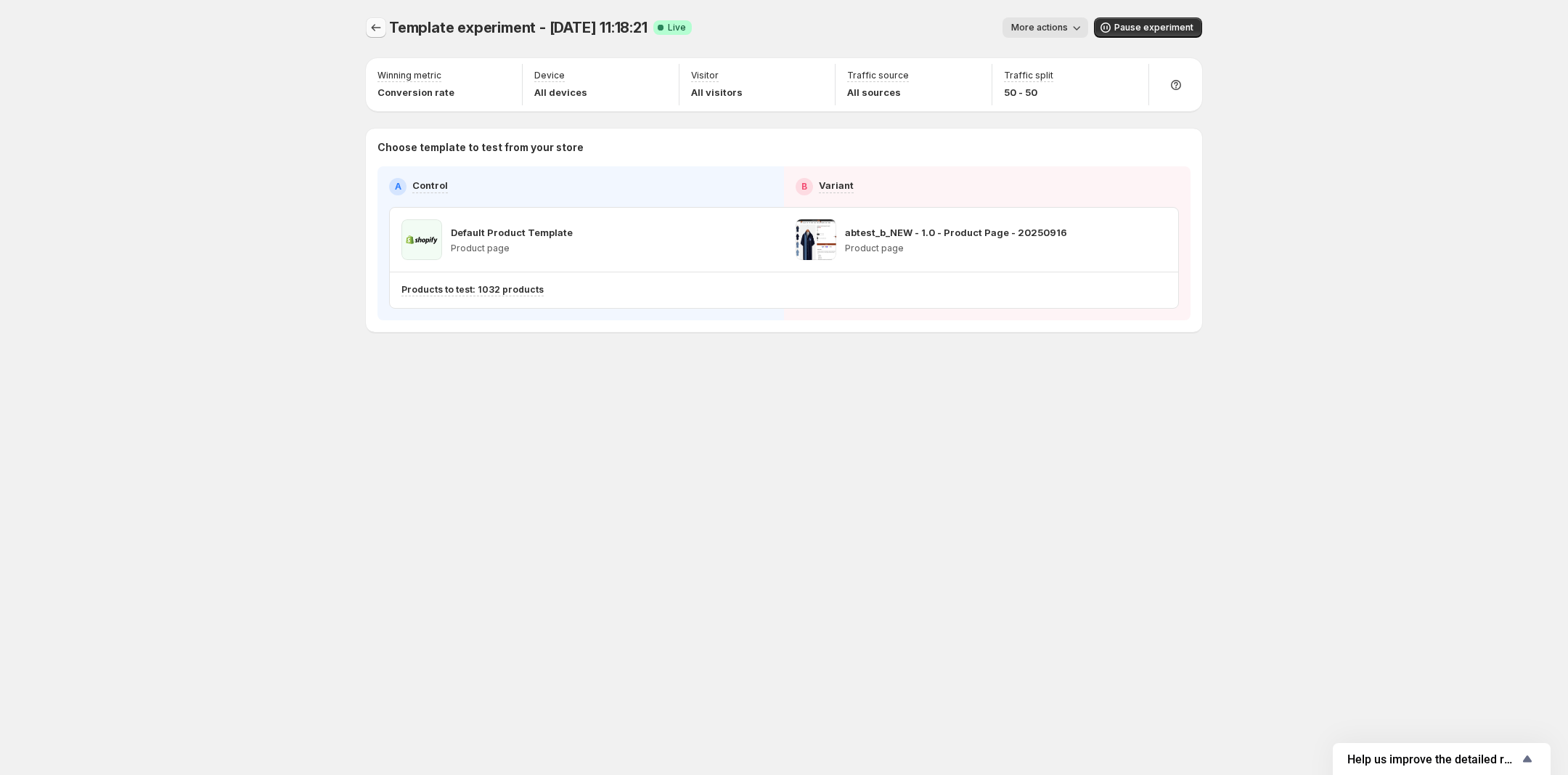
click at [381, 26] on icon "Experiments" at bounding box center [376, 27] width 15 height 15
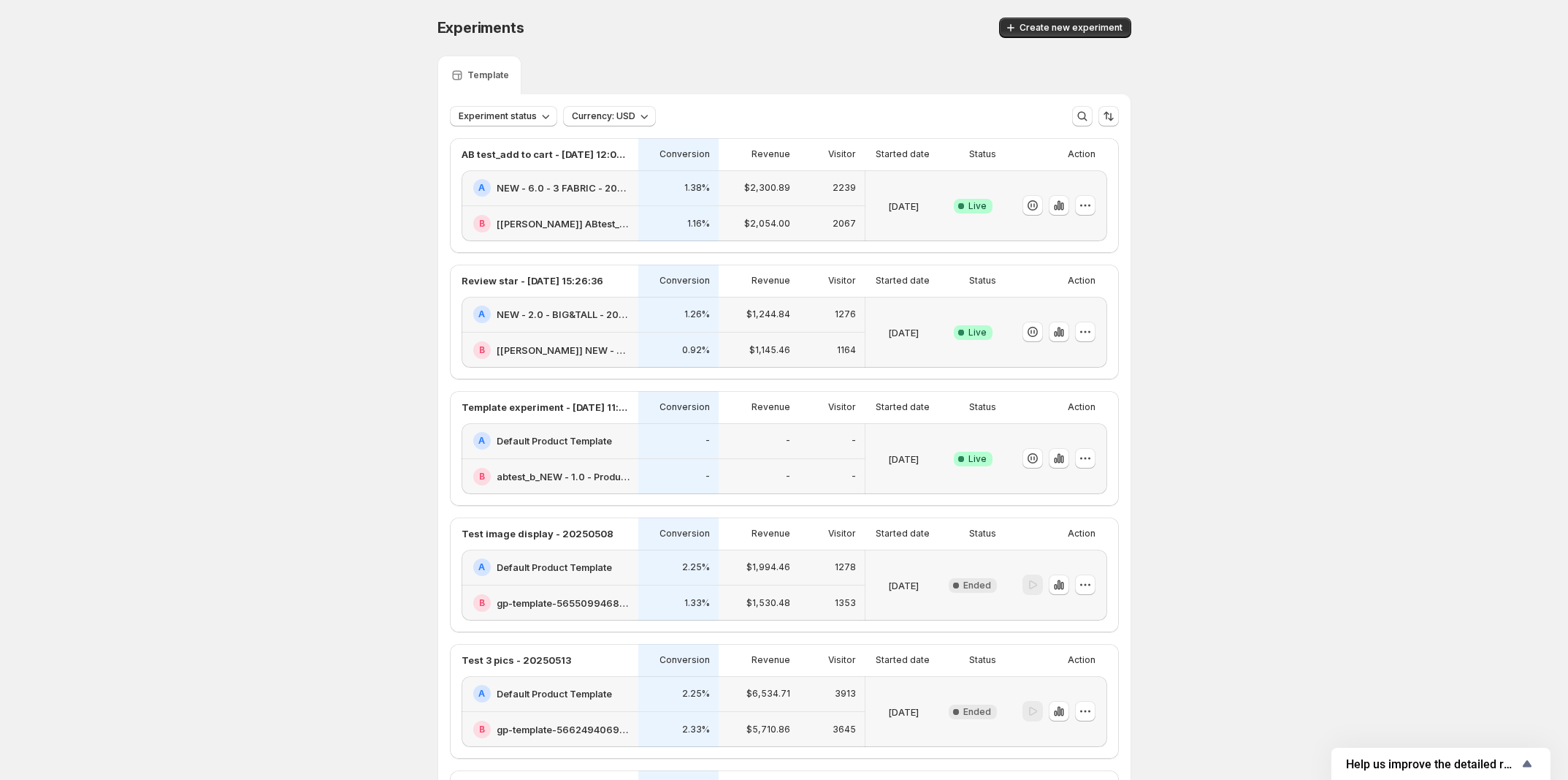
click at [556, 448] on h2 "Default Product Template" at bounding box center [554, 440] width 115 height 15
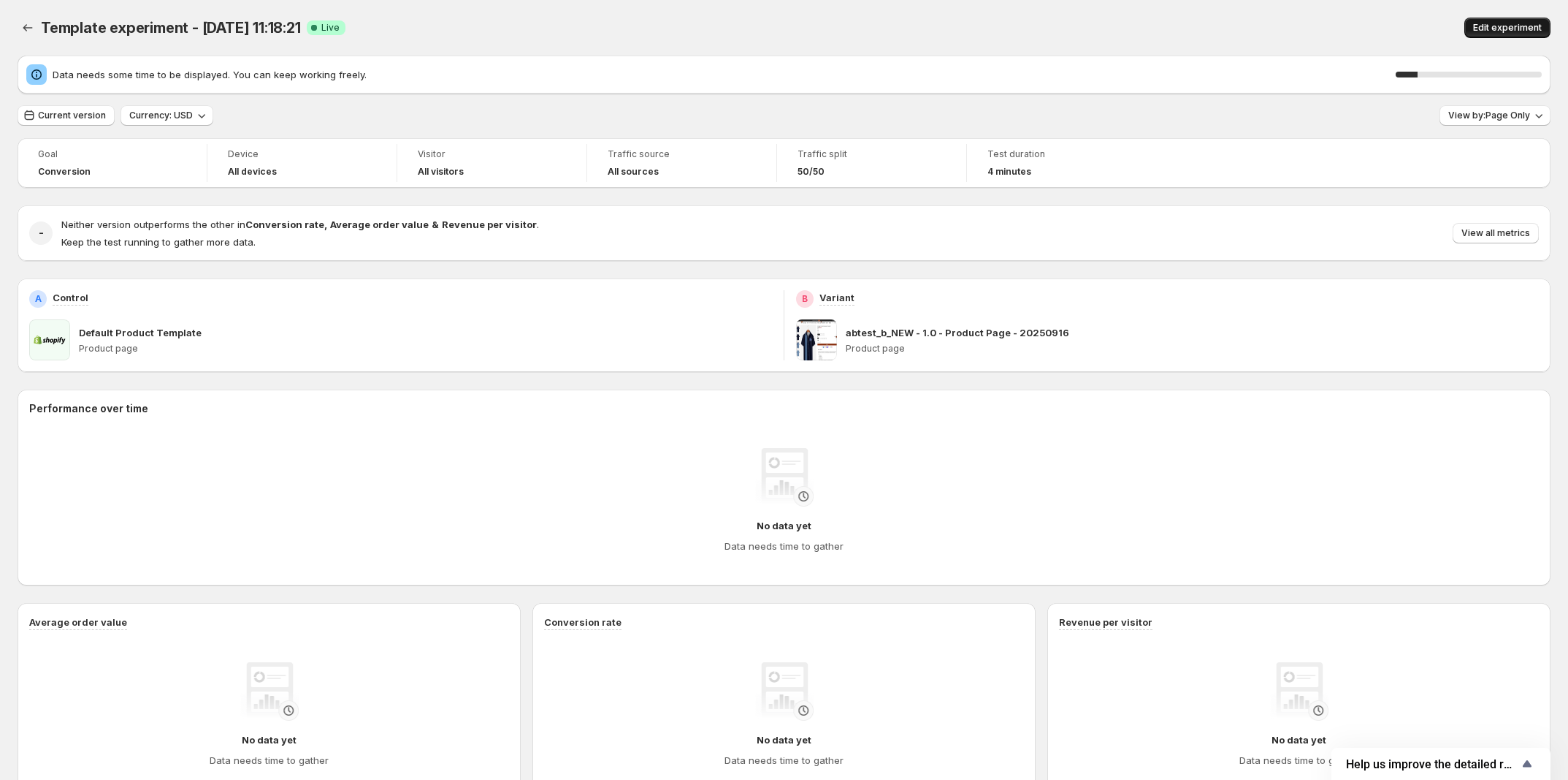
click at [1514, 29] on span "Edit experiment" at bounding box center [1507, 27] width 69 height 11
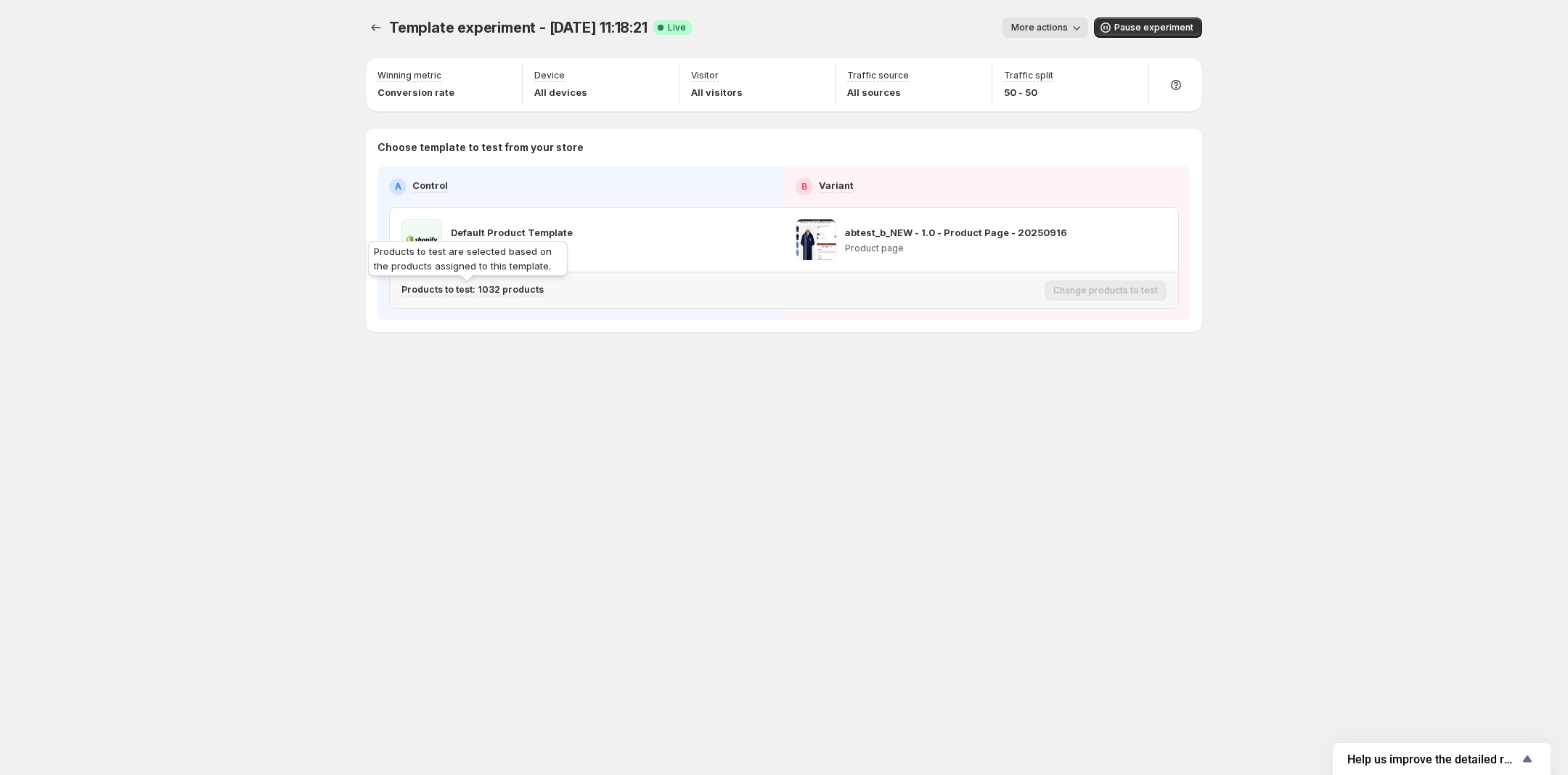
click at [472, 284] on p "Products to test: 1032 products" at bounding box center [473, 289] width 142 height 11
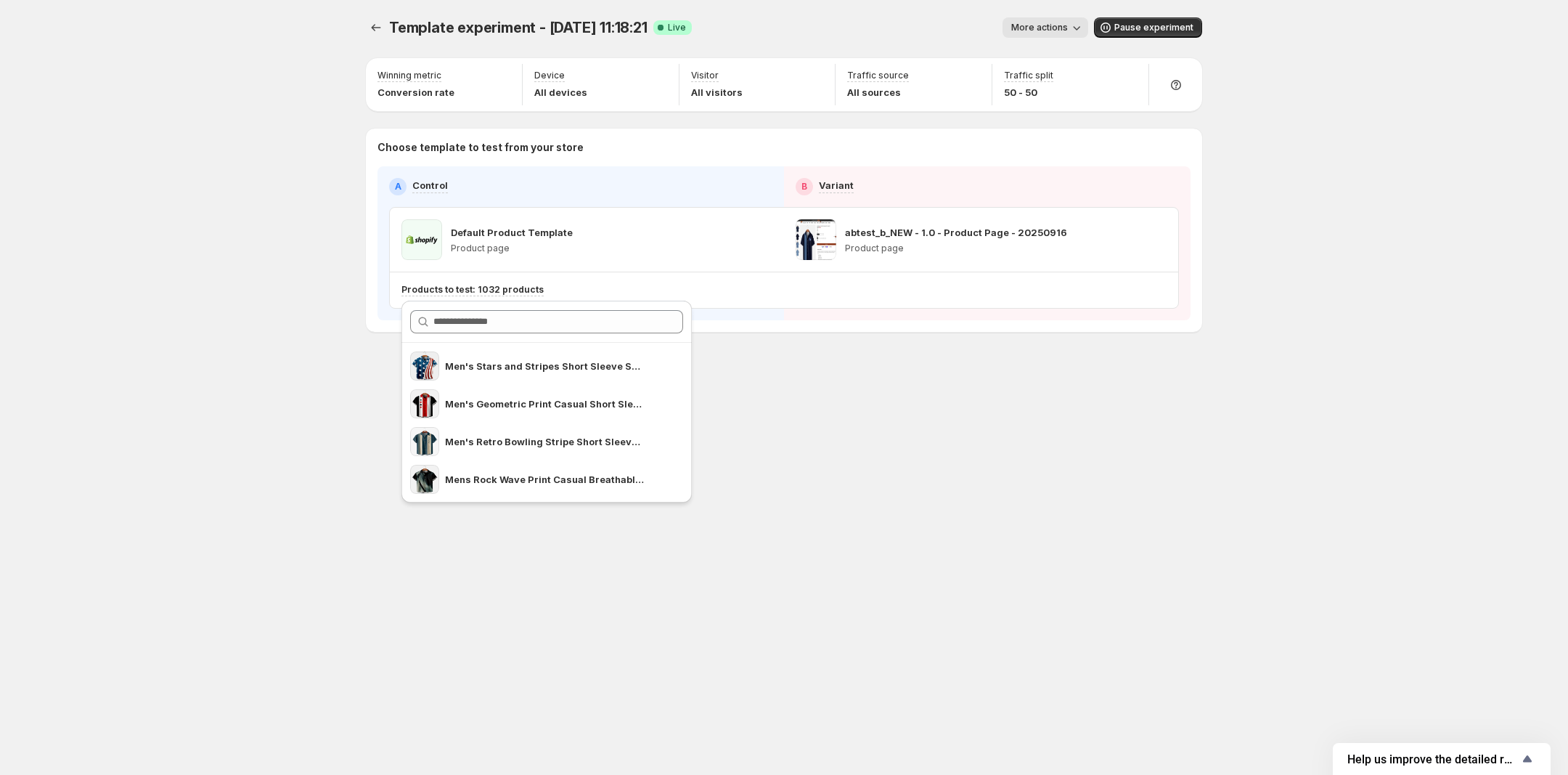
click at [902, 446] on div "Template experiment - Sep 18, 11:18:21. This page is ready Template experiment …" at bounding box center [784, 387] width 871 height 775
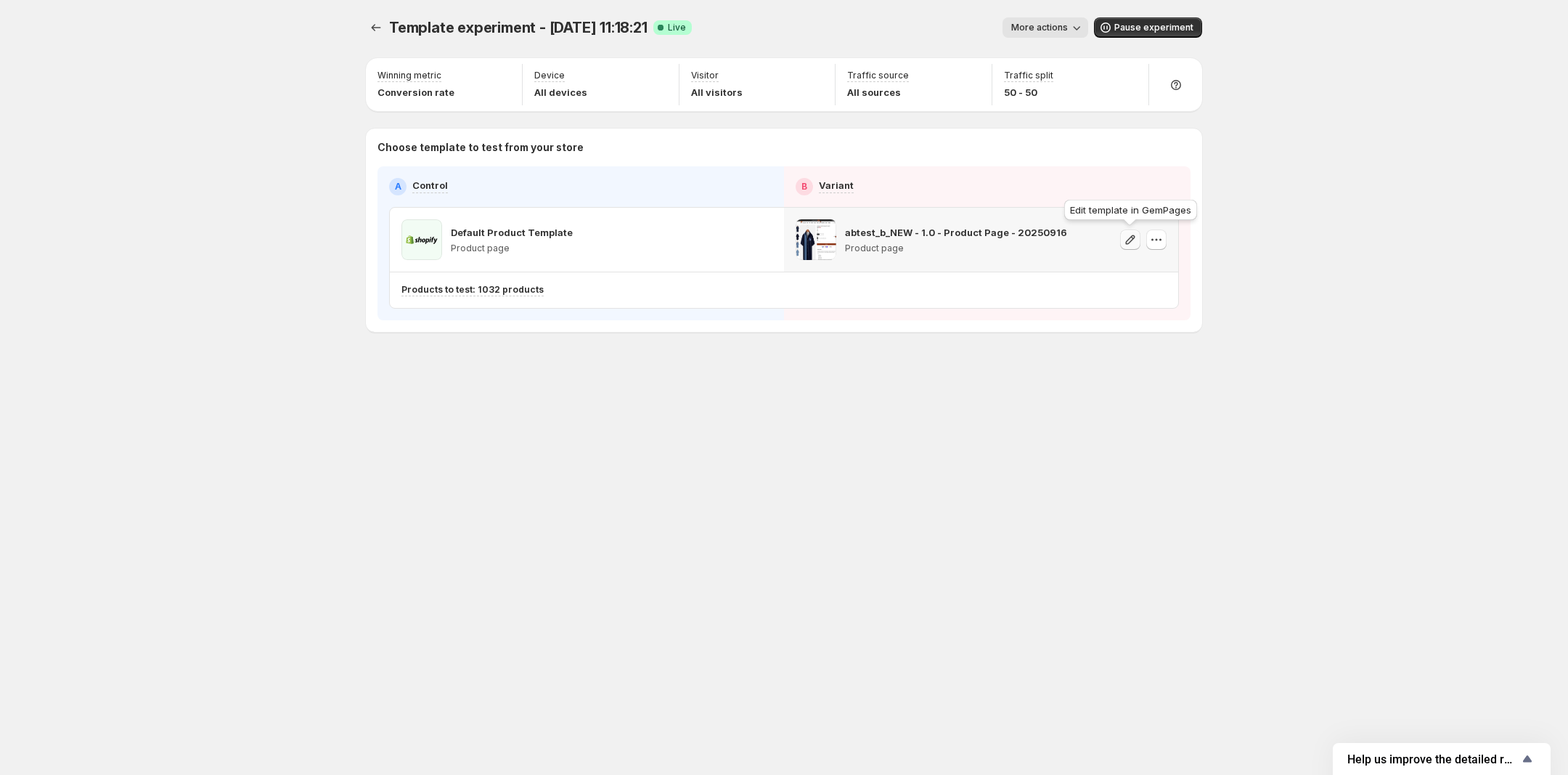
click at [1130, 243] on icon "button" at bounding box center [1130, 240] width 15 height 15
click at [514, 289] on p "Products to test: 1032 products" at bounding box center [473, 289] width 142 height 11
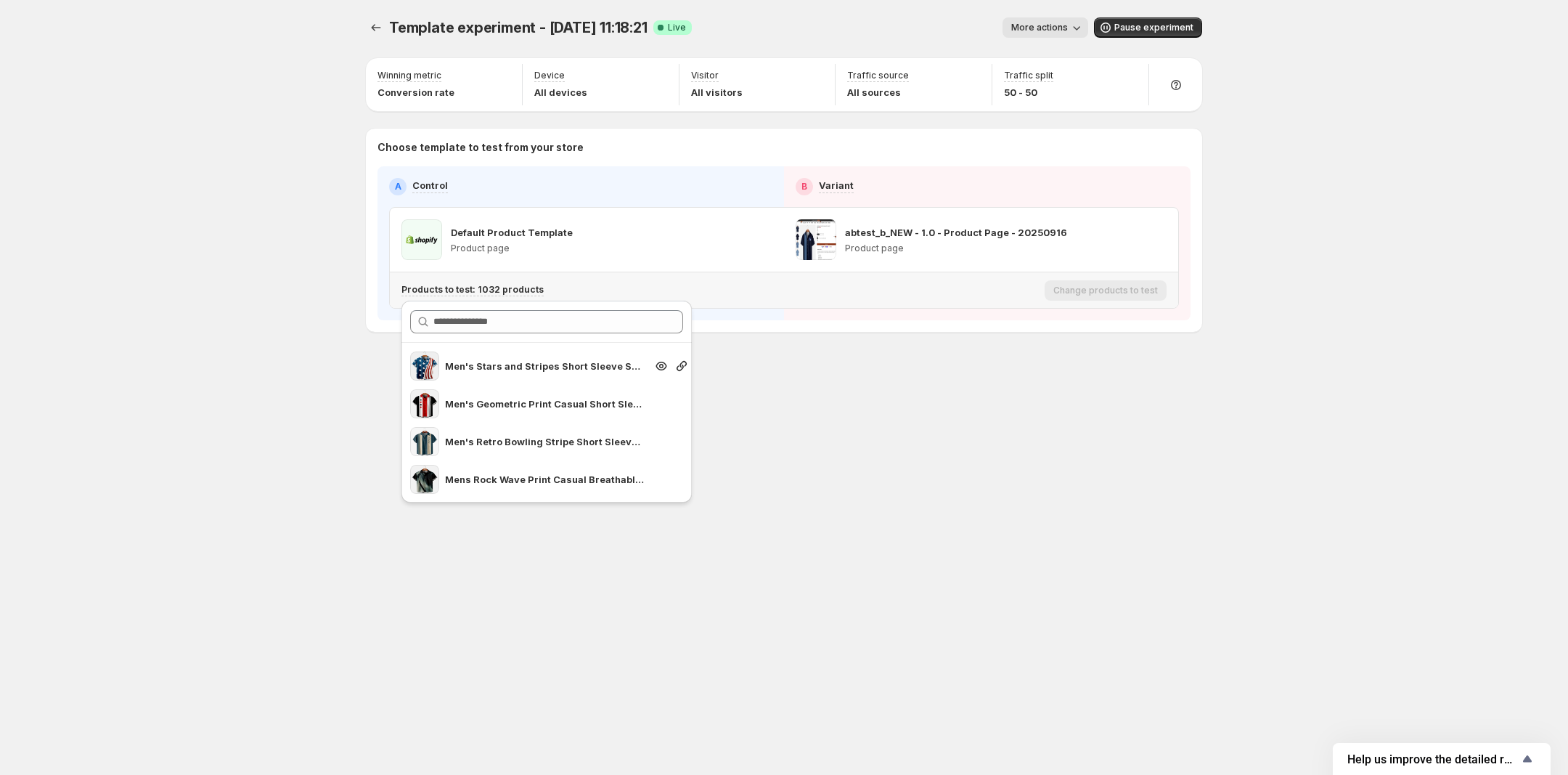
drag, startPoint x: 672, startPoint y: 362, endPoint x: 673, endPoint y: 382, distance: 20.0
click at [674, 362] on icon "Search for and select a customer segment" at bounding box center [681, 365] width 15 height 15
click at [675, 369] on icon "Search for and select a customer segment" at bounding box center [681, 365] width 15 height 15
click at [882, 358] on div "Template experiment - Sep 18, 11:18:21. This page is ready Template experiment …" at bounding box center [784, 205] width 871 height 410
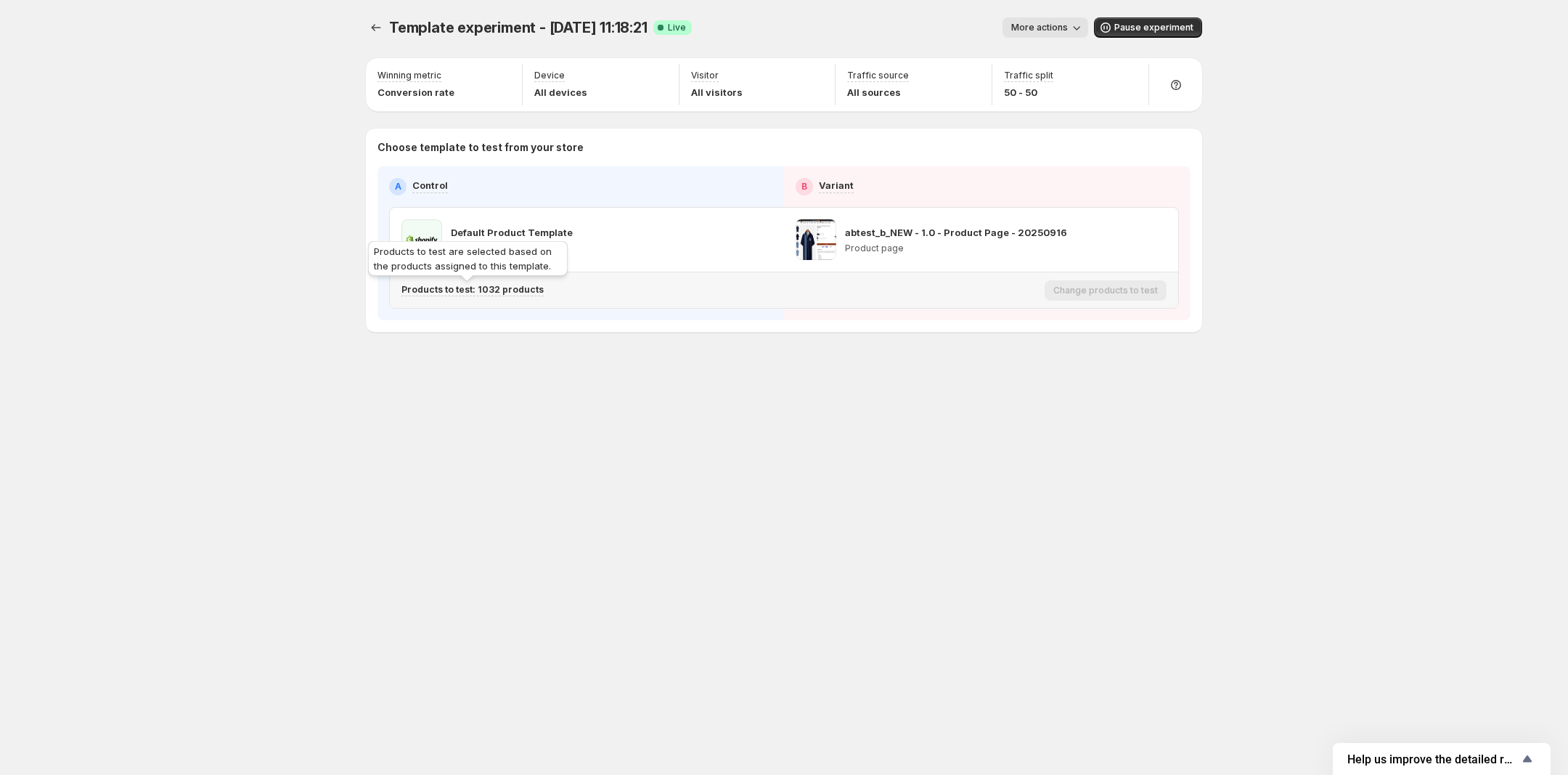
click at [508, 283] on div "Products to test are selected based on the products assigned to this template." at bounding box center [468, 261] width 206 height 47
click at [508, 287] on p "Products to test: 1032 products" at bounding box center [473, 289] width 142 height 11
click at [508, 291] on p "Products to test: 1032 products" at bounding box center [473, 289] width 142 height 11
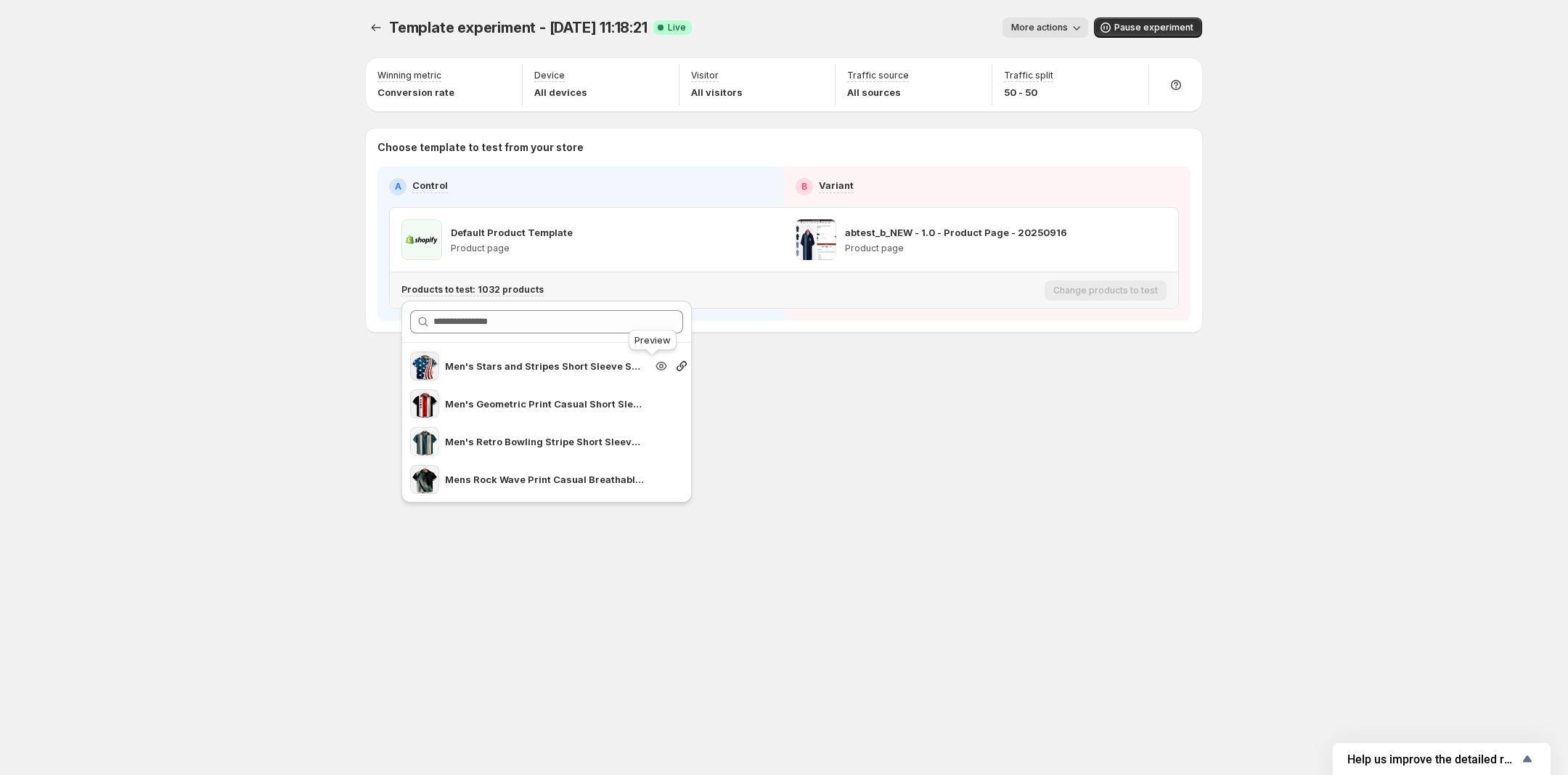
click at [655, 362] on icon "Search for and select a customer segment" at bounding box center [661, 365] width 15 height 15
click at [674, 364] on icon "Search for and select a customer segment" at bounding box center [681, 365] width 15 height 15
click at [1094, 443] on div "Template experiment - Sep 18, 11:18:21. This page is ready Template experiment …" at bounding box center [784, 387] width 871 height 775
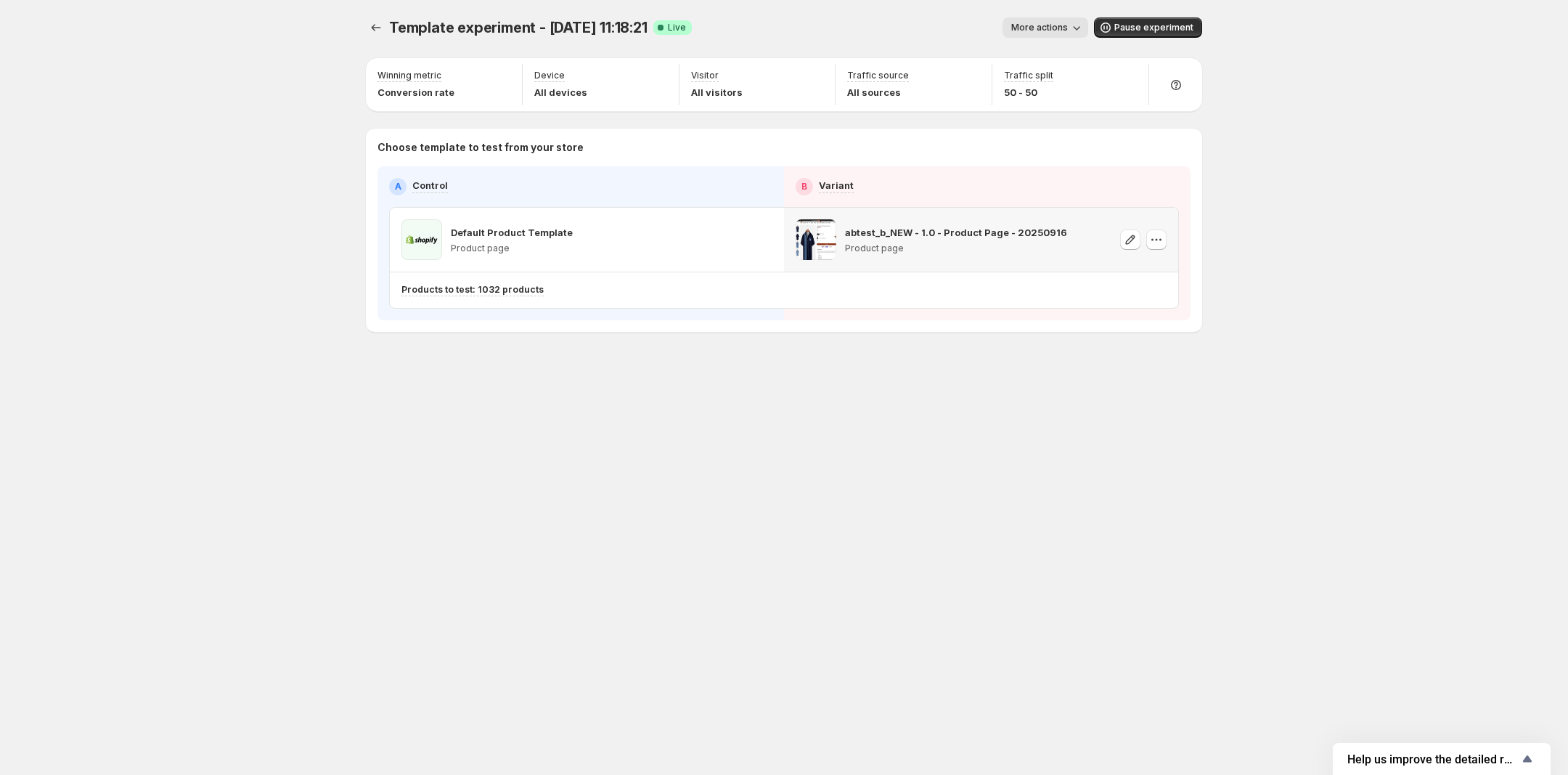
click at [1227, 255] on div "Template experiment - Sep 18, 11:18:21. This page is ready Template experiment …" at bounding box center [784, 387] width 1568 height 775
click at [1124, 239] on icon "button" at bounding box center [1130, 240] width 15 height 15
